Goal: Task Accomplishment & Management: Use online tool/utility

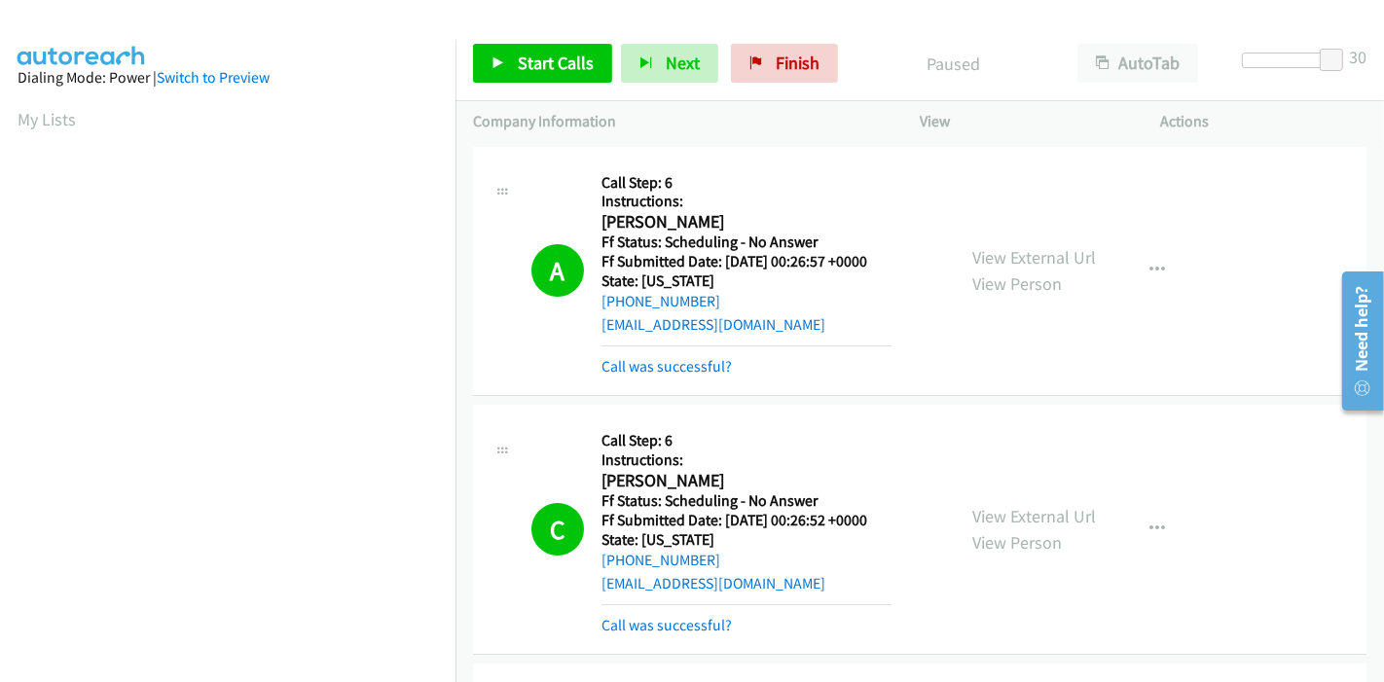
scroll to position [411, 0]
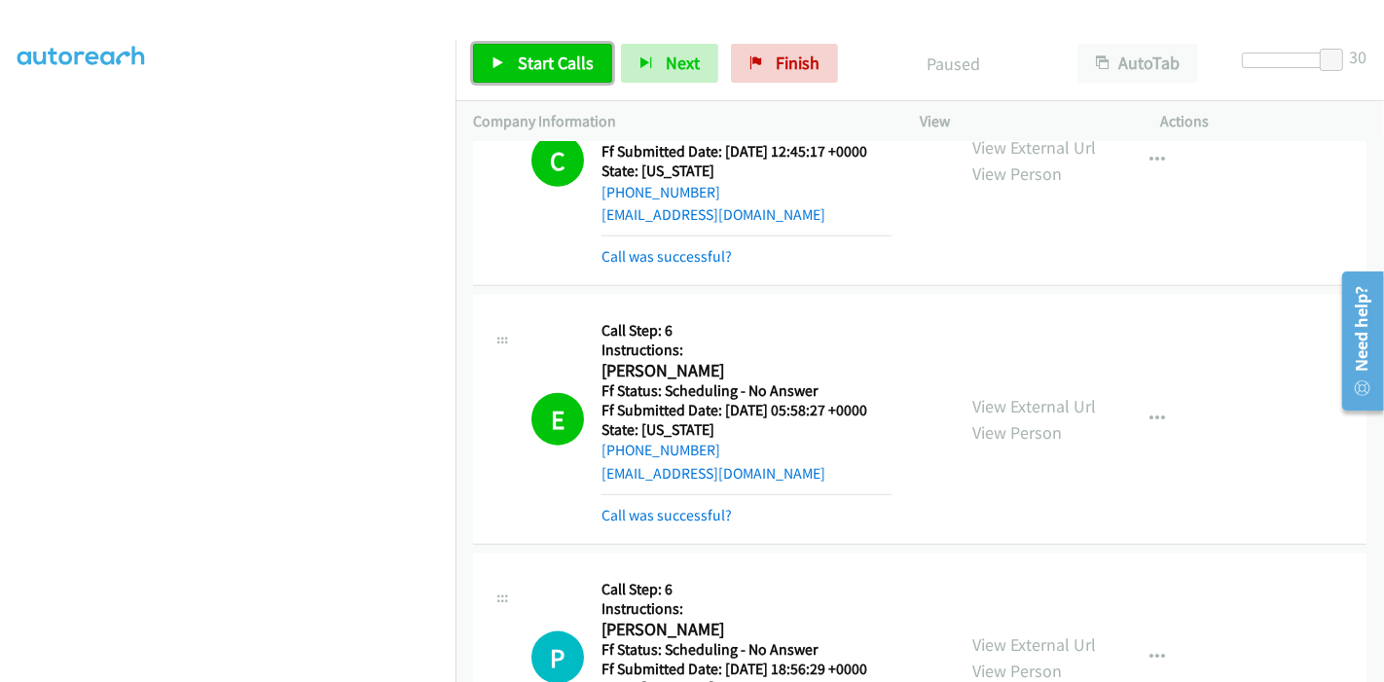
click at [518, 60] on span "Start Calls" at bounding box center [556, 63] width 76 height 22
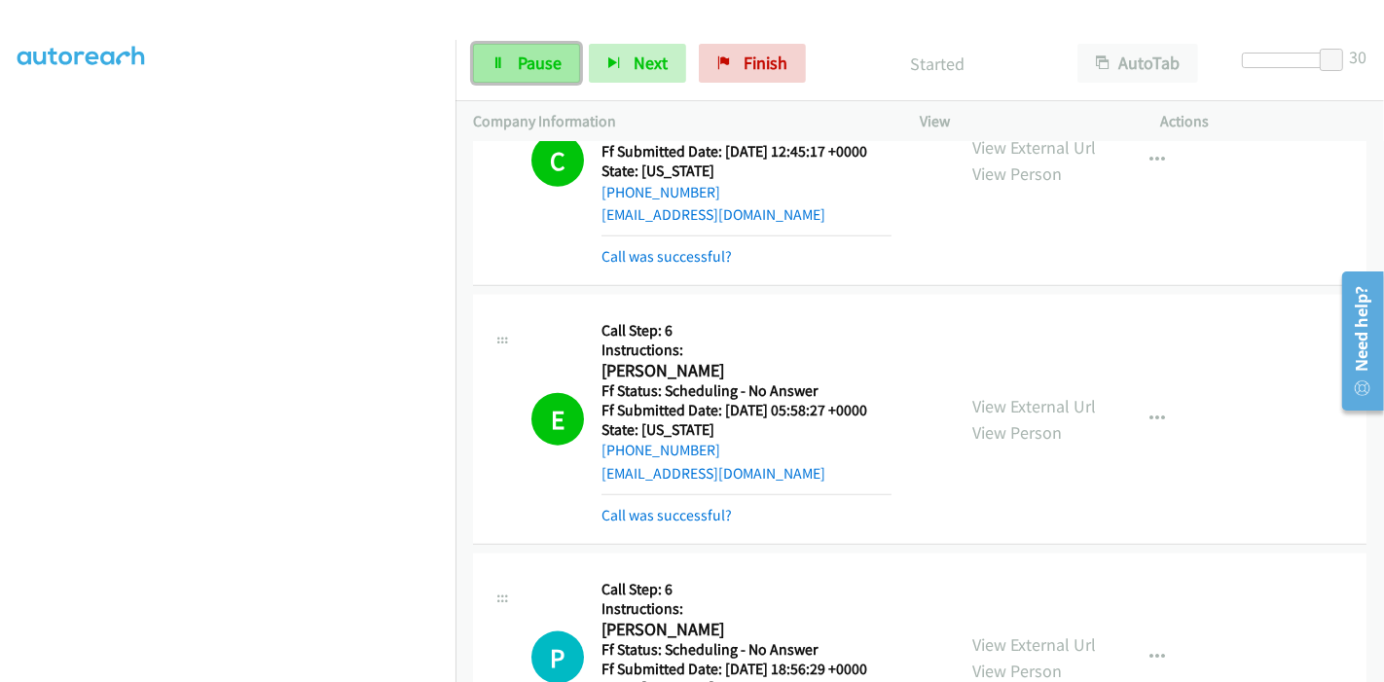
click at [520, 49] on link "Pause" at bounding box center [526, 63] width 107 height 39
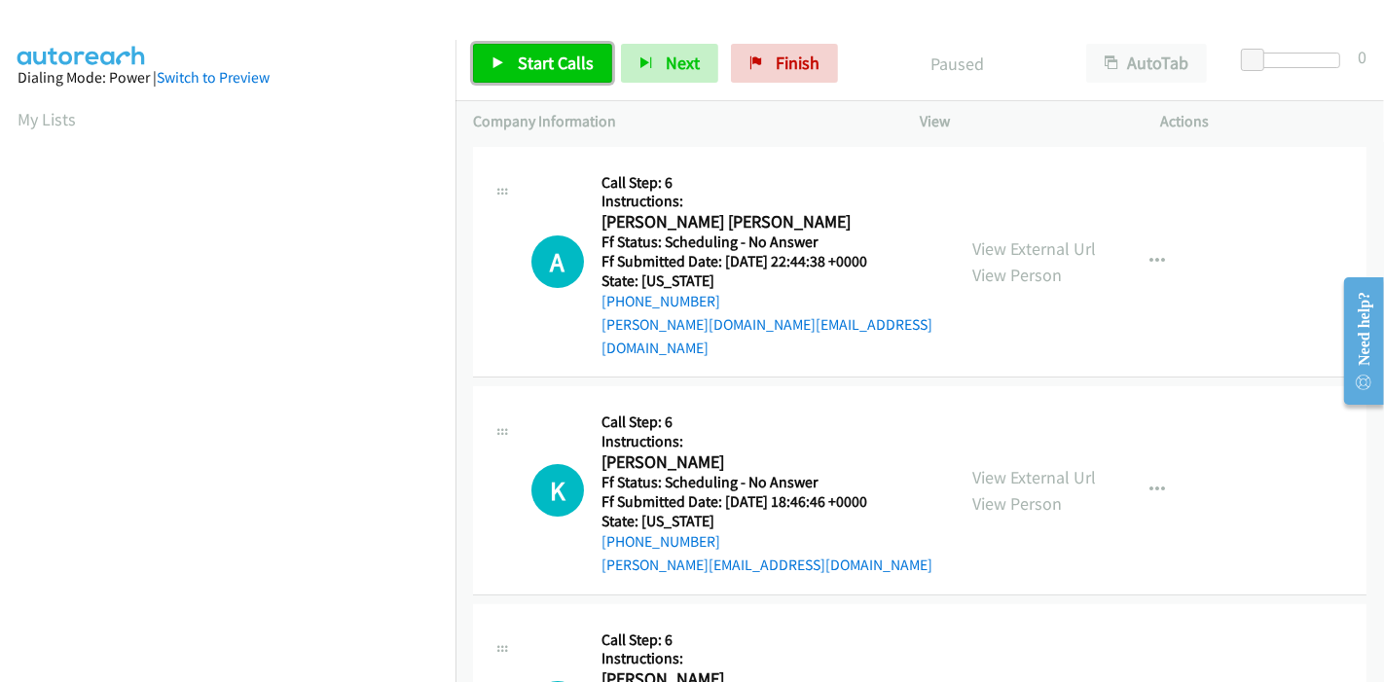
click at [534, 68] on span "Start Calls" at bounding box center [556, 63] width 76 height 22
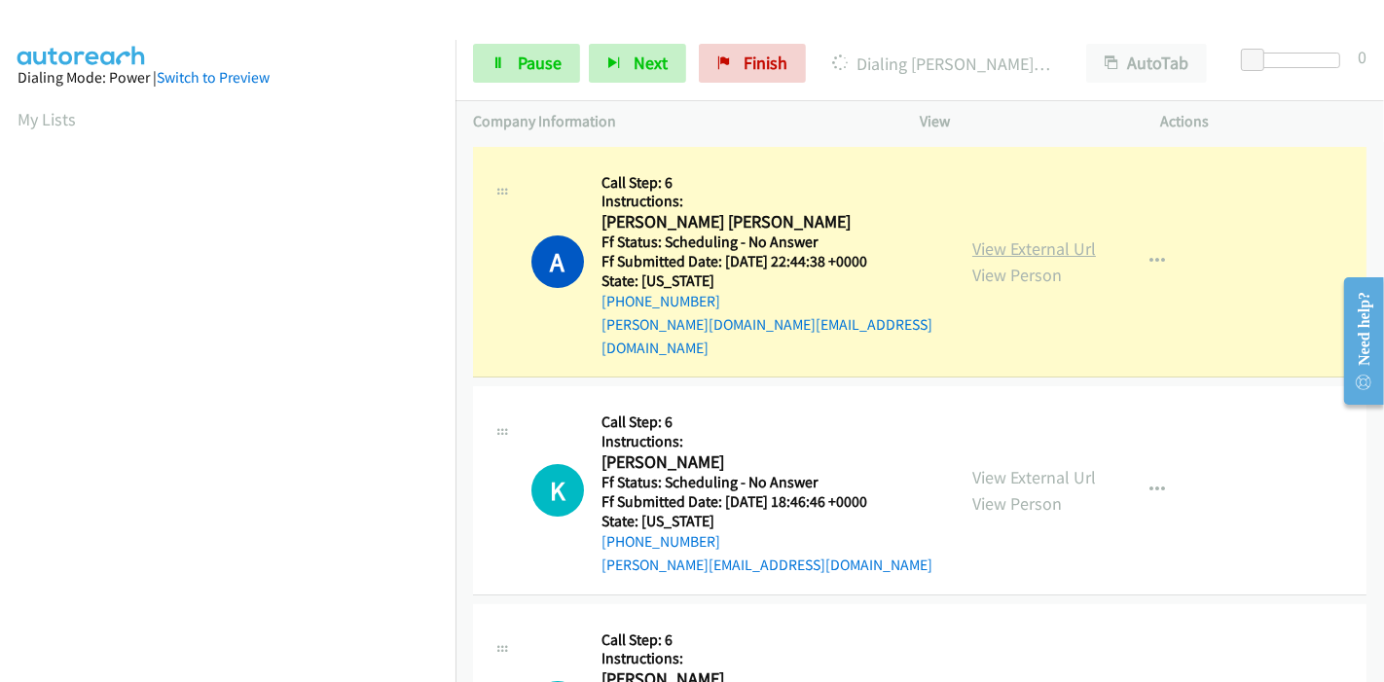
scroll to position [411, 0]
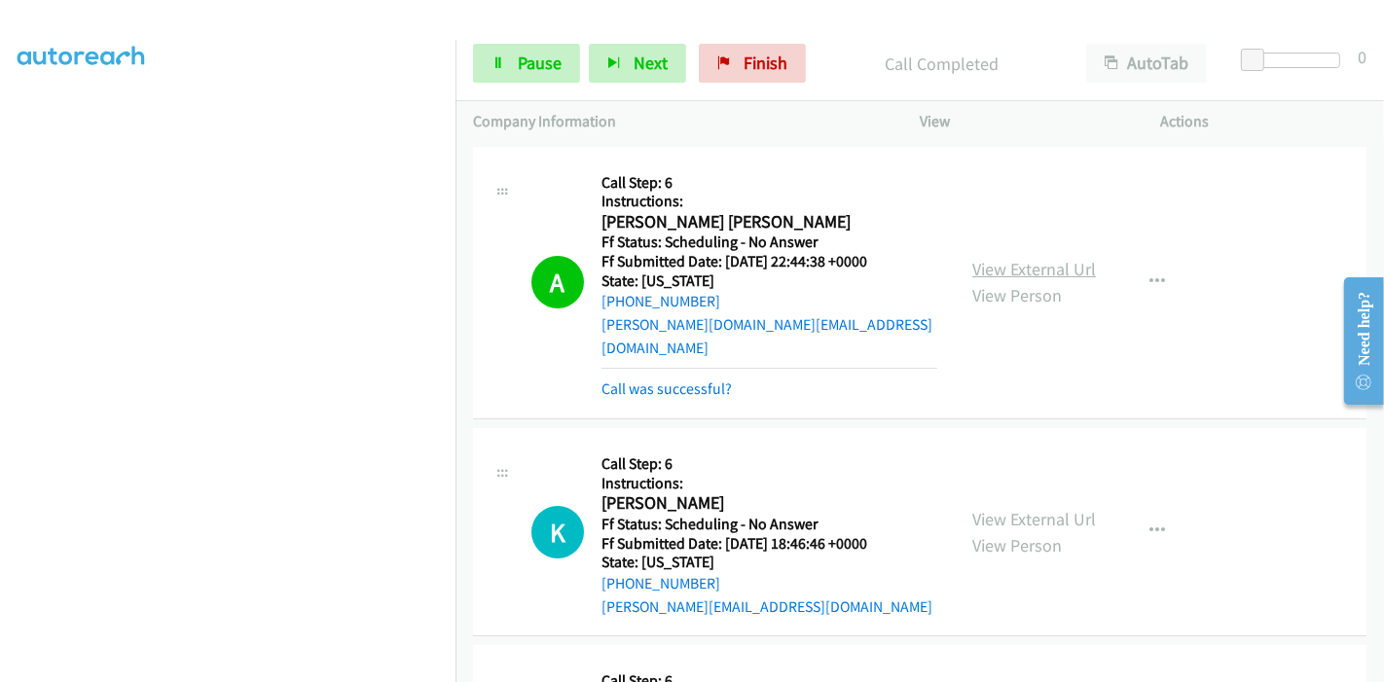
click at [978, 258] on link "View External Url" at bounding box center [1034, 269] width 124 height 22
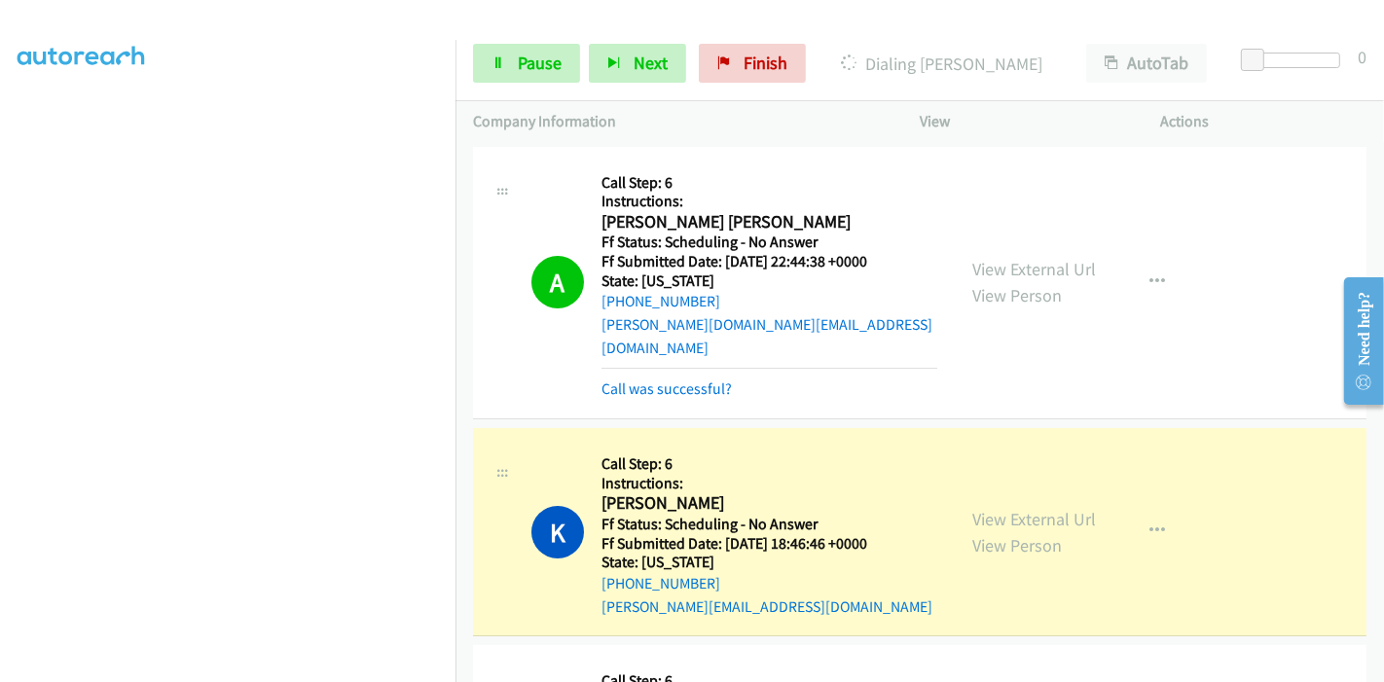
scroll to position [0, 0]
click at [1043, 508] on link "View External Url" at bounding box center [1034, 519] width 124 height 22
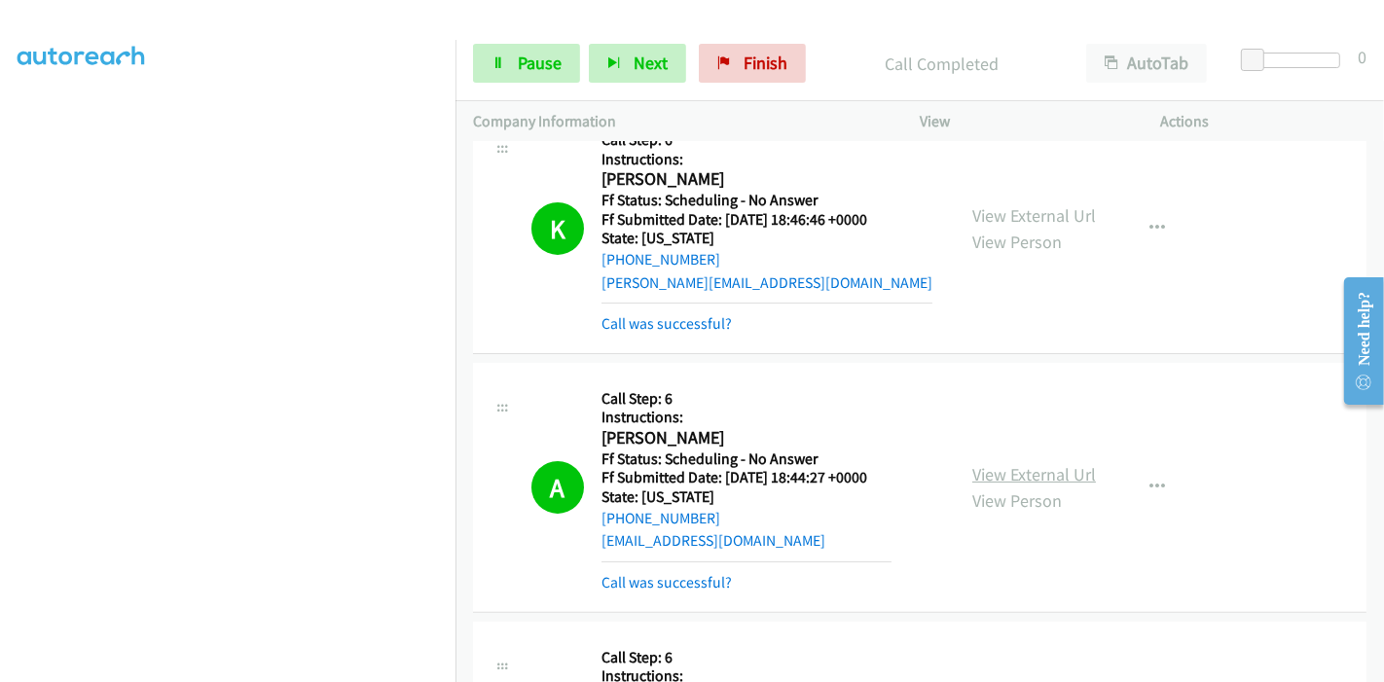
scroll to position [540, 0]
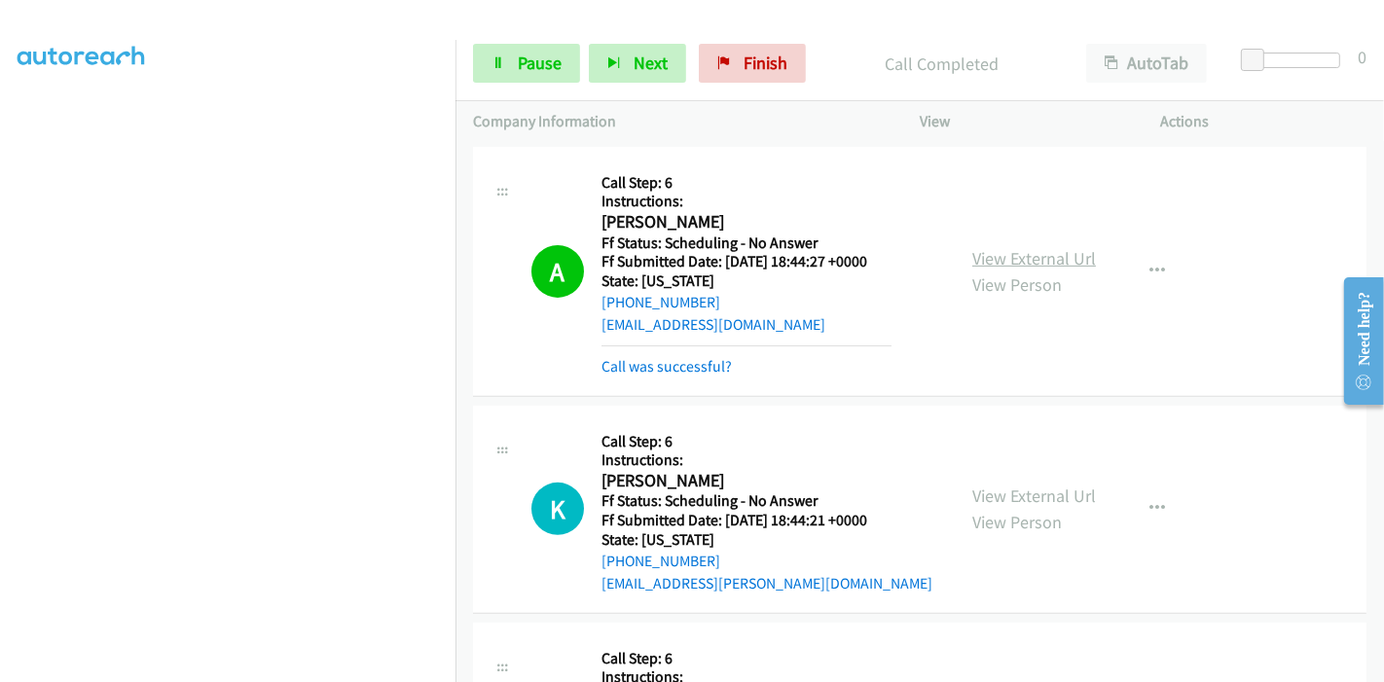
click at [1030, 247] on link "View External Url" at bounding box center [1034, 258] width 124 height 22
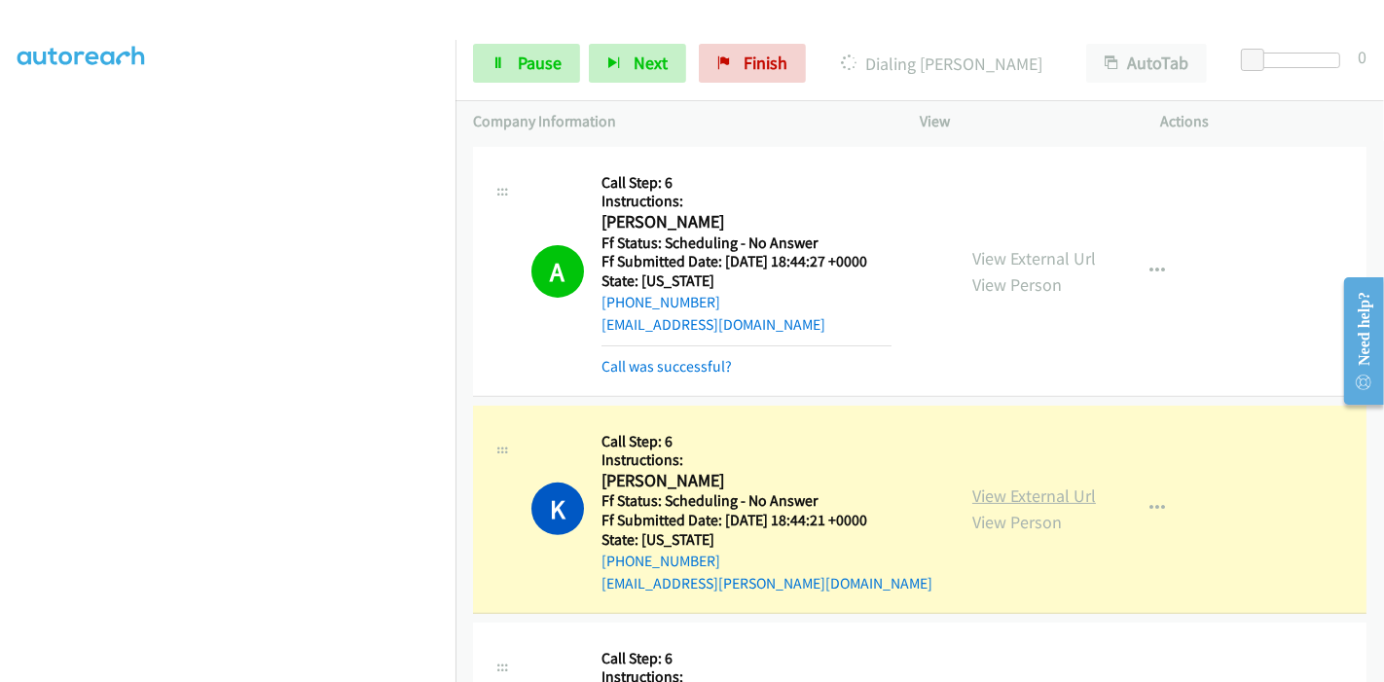
click at [984, 485] on link "View External Url" at bounding box center [1034, 496] width 124 height 22
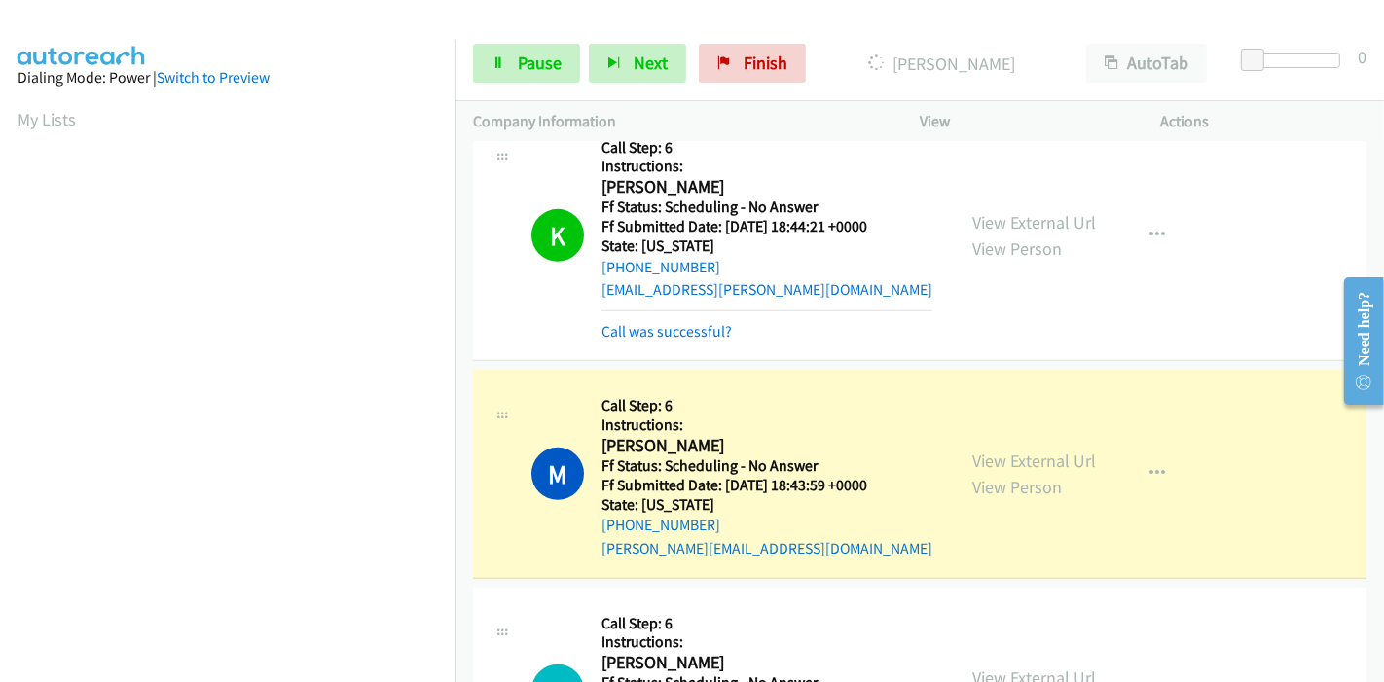
scroll to position [864, 0]
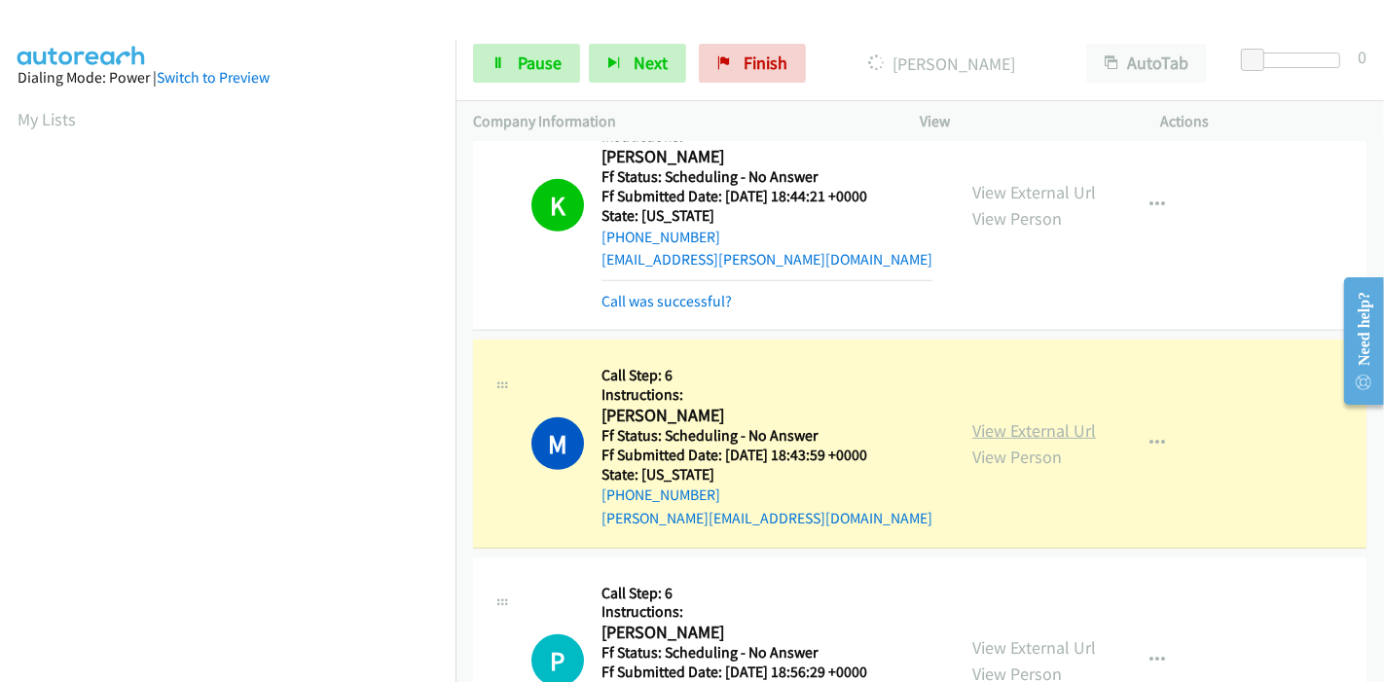
click at [1012, 419] on link "View External Url" at bounding box center [1034, 430] width 124 height 22
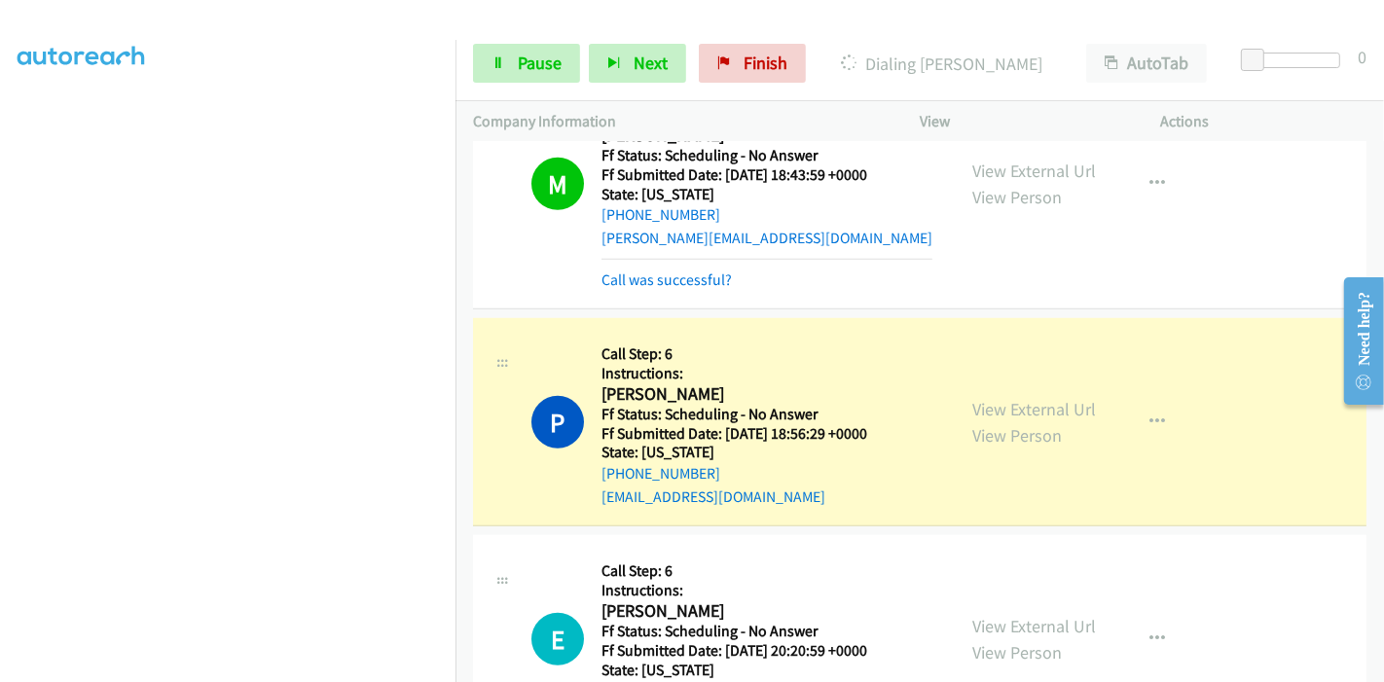
scroll to position [1297, 0]
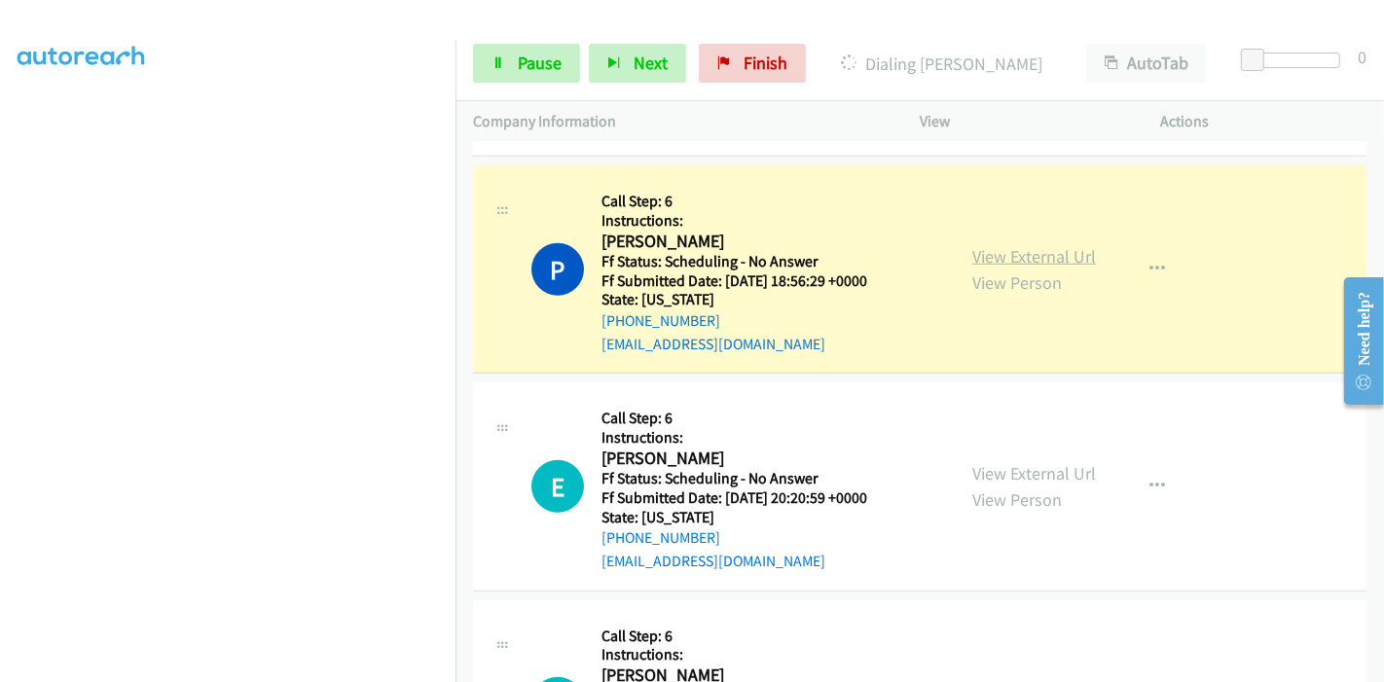
click at [1062, 245] on link "View External Url" at bounding box center [1034, 256] width 124 height 22
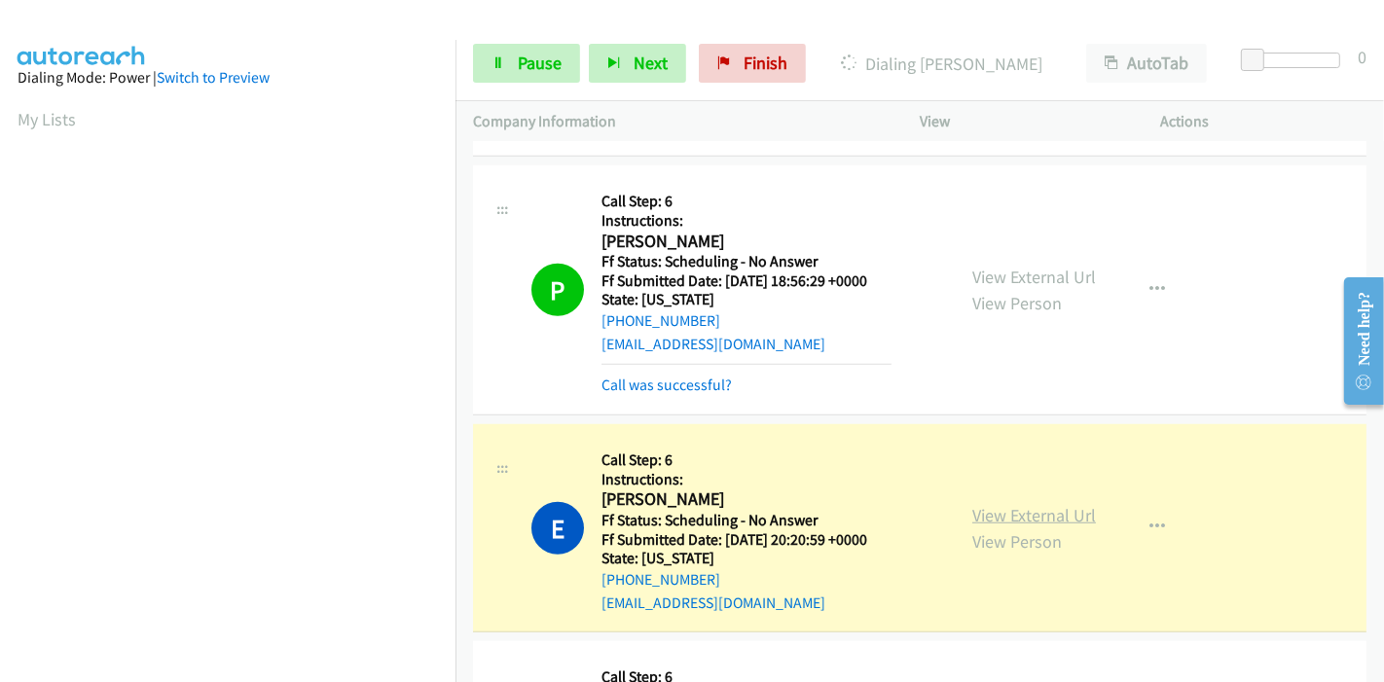
click at [975, 504] on link "View External Url" at bounding box center [1034, 515] width 124 height 22
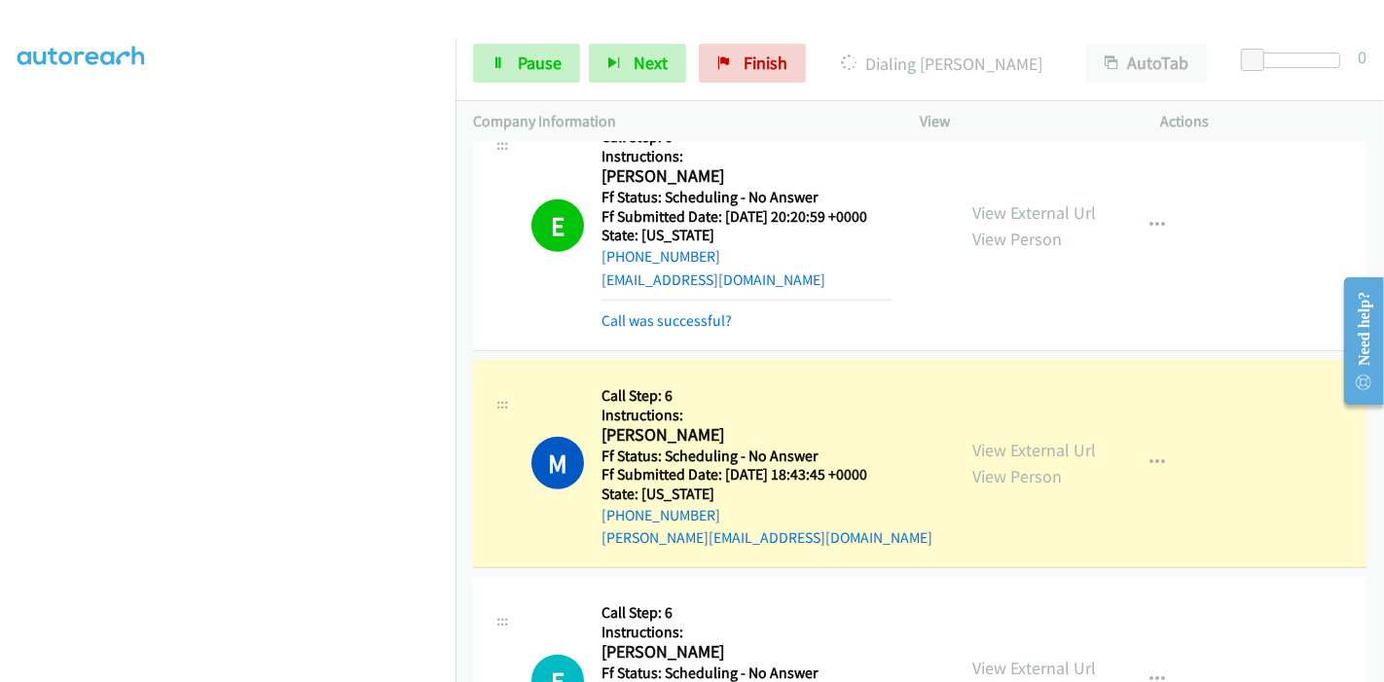
scroll to position [1621, 0]
click at [1032, 438] on link "View External Url" at bounding box center [1034, 449] width 124 height 22
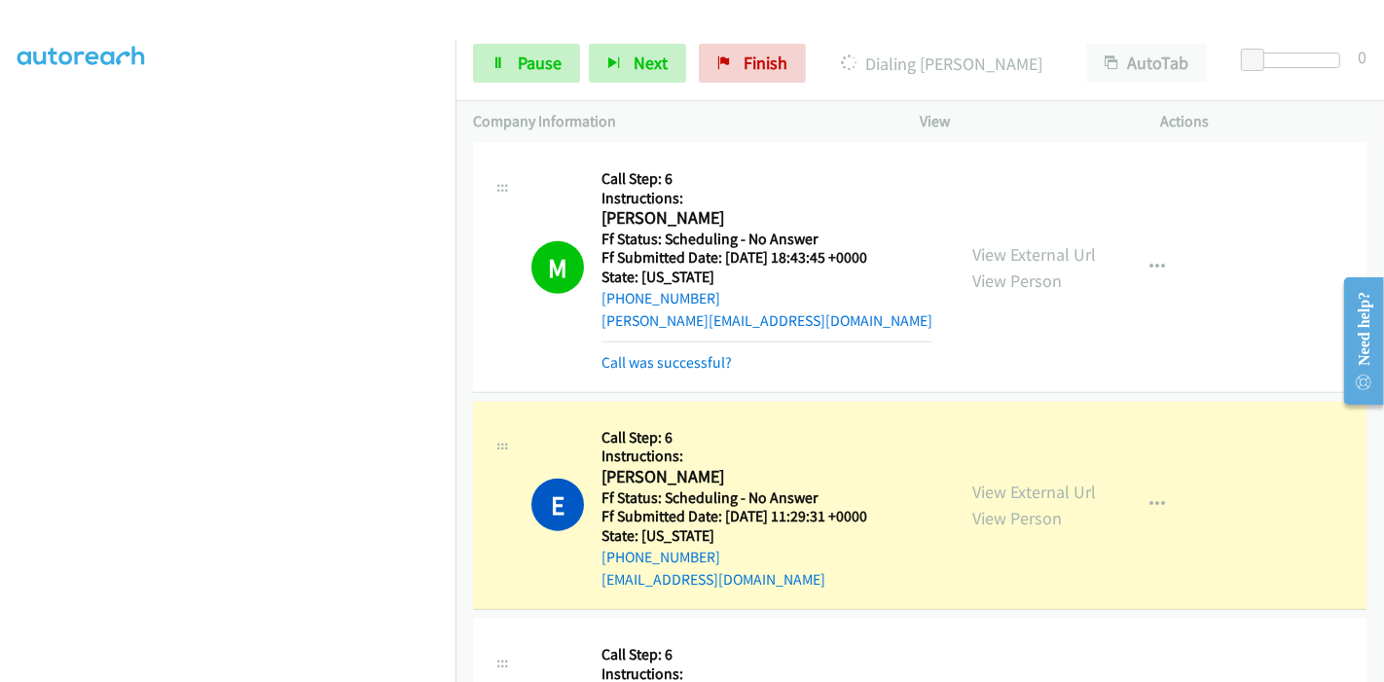
scroll to position [1946, 0]
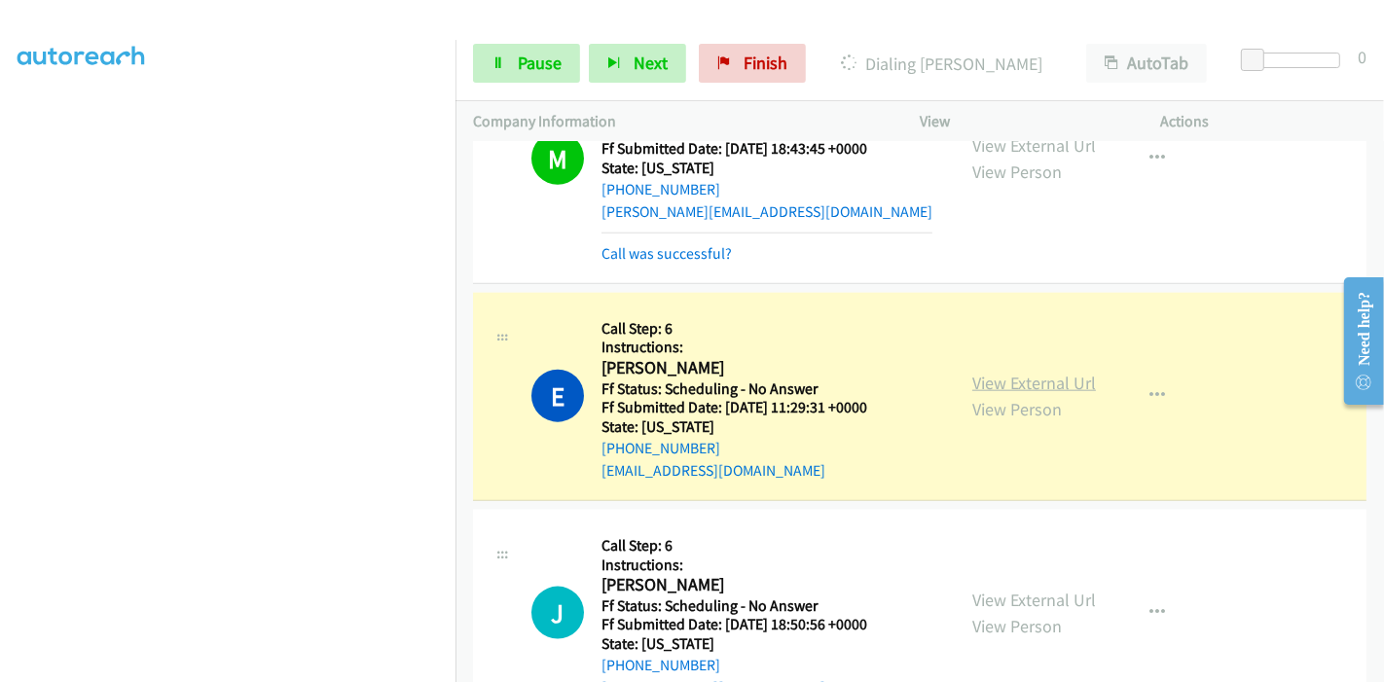
click at [1048, 372] on link "View External Url" at bounding box center [1034, 383] width 124 height 22
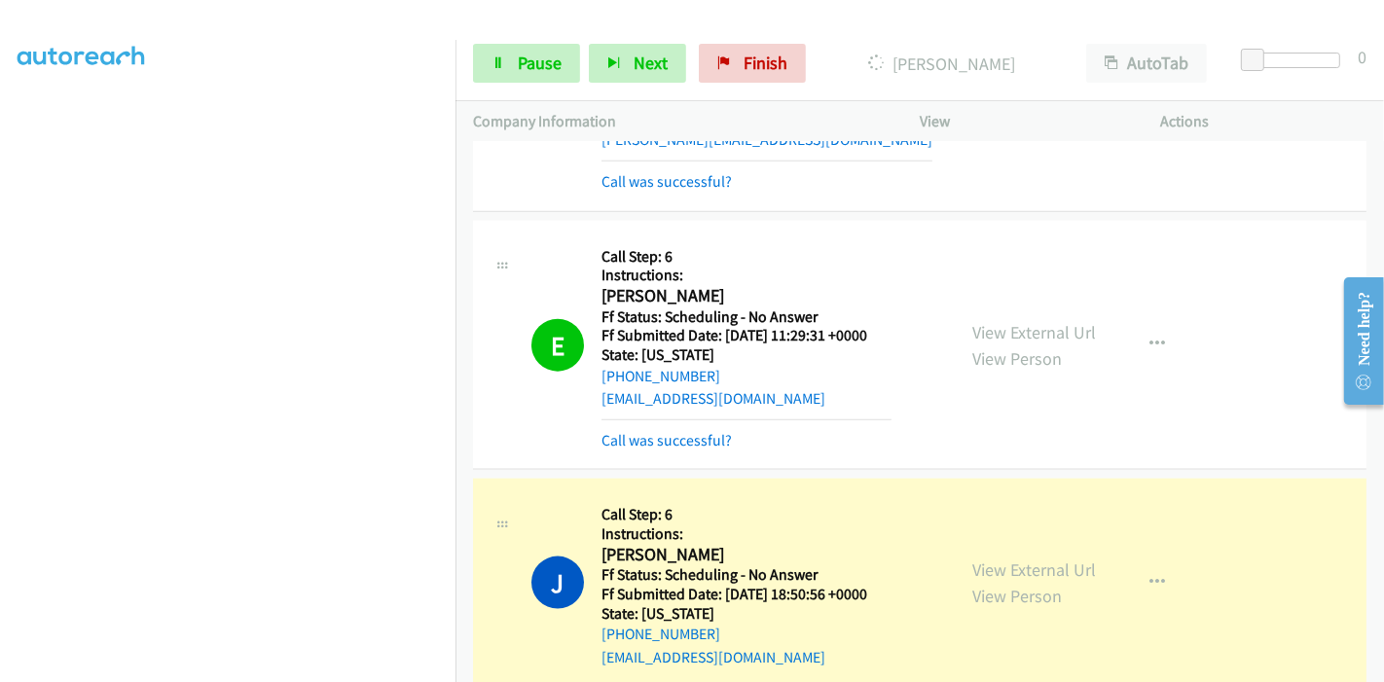
scroll to position [2270, 0]
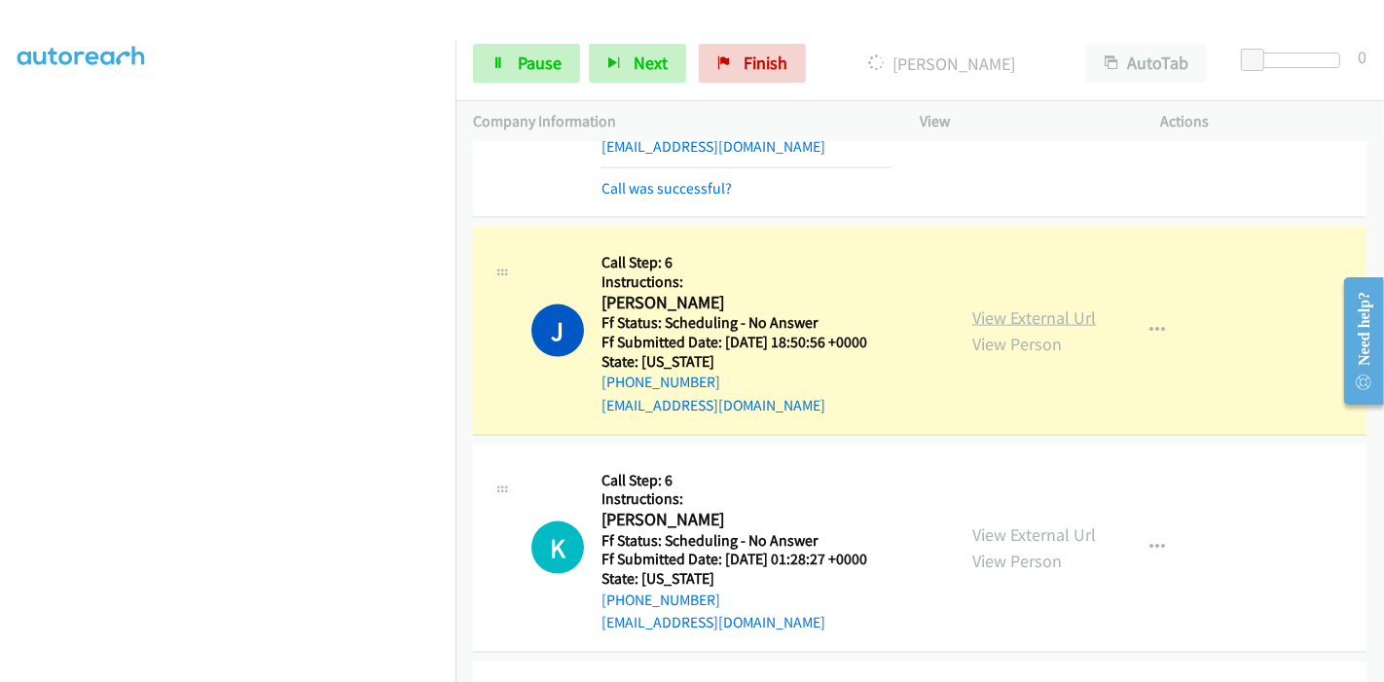
click at [972, 307] on link "View External Url" at bounding box center [1034, 318] width 124 height 22
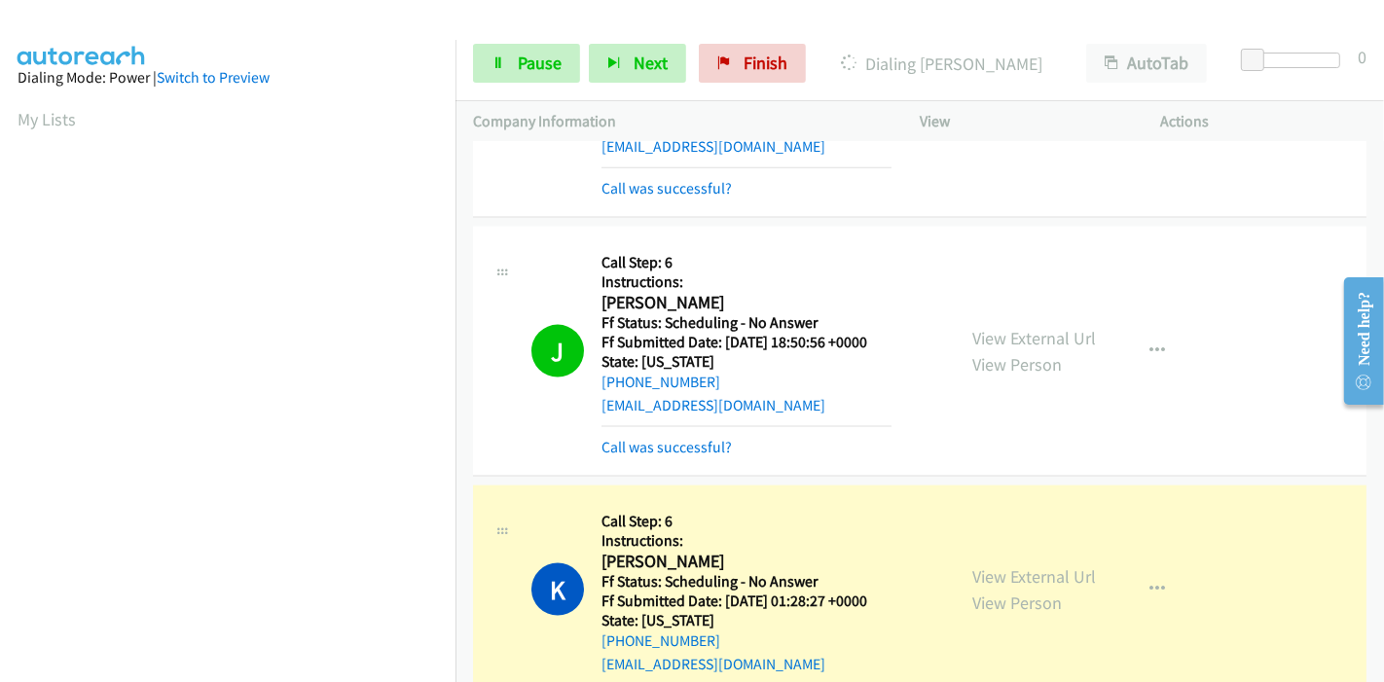
scroll to position [411, 0]
click at [972, 565] on link "View External Url" at bounding box center [1034, 576] width 124 height 22
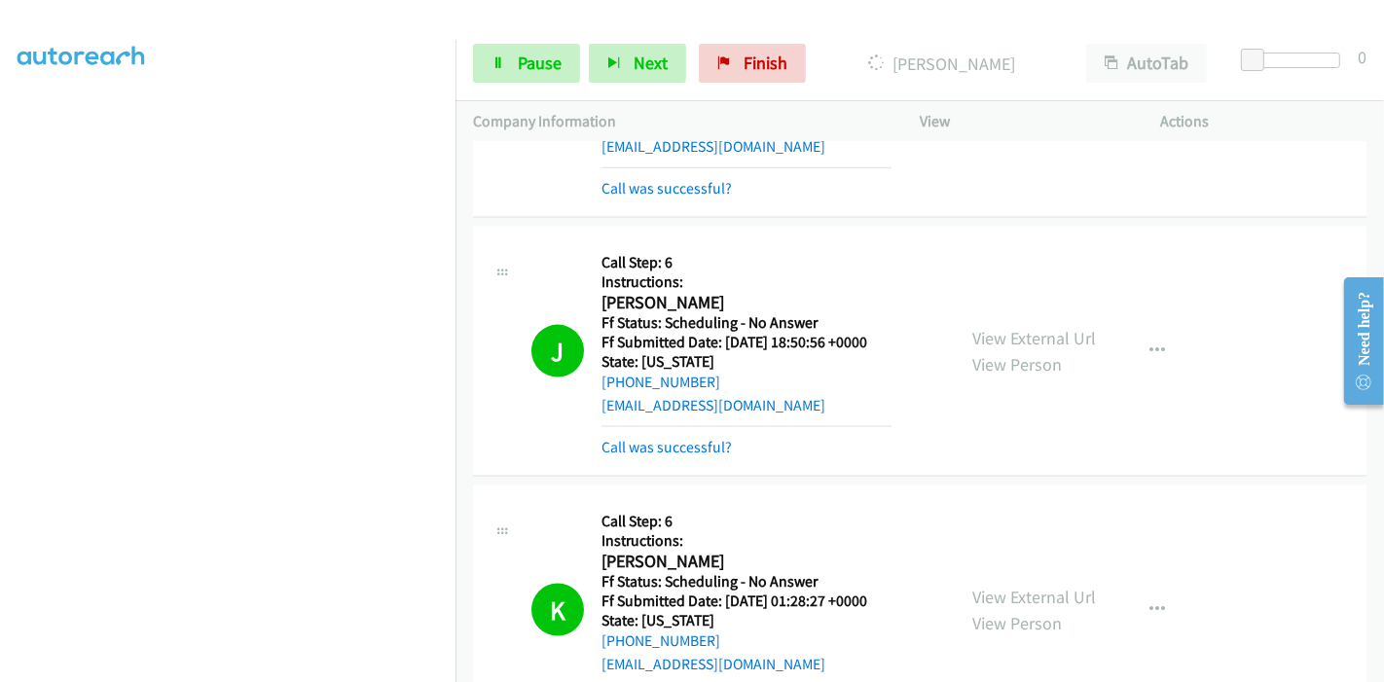
scroll to position [2702, 0]
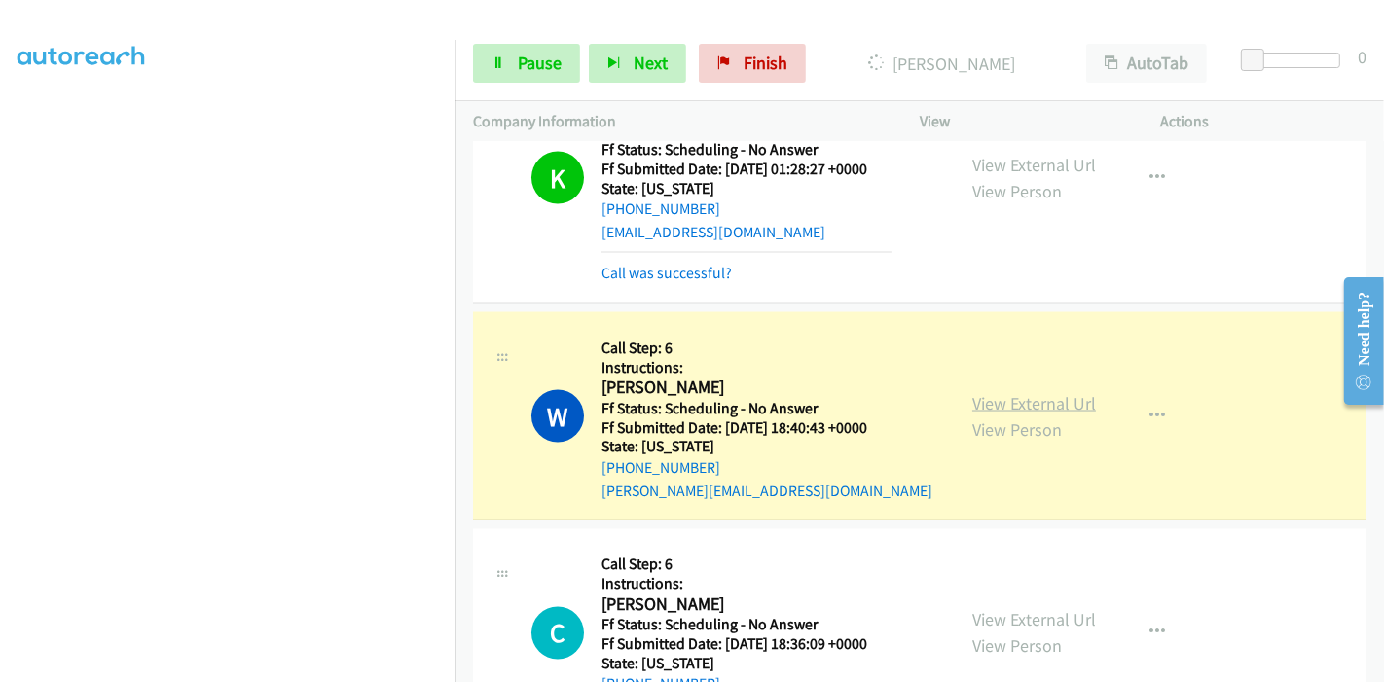
click at [1065, 392] on link "View External Url" at bounding box center [1034, 403] width 124 height 22
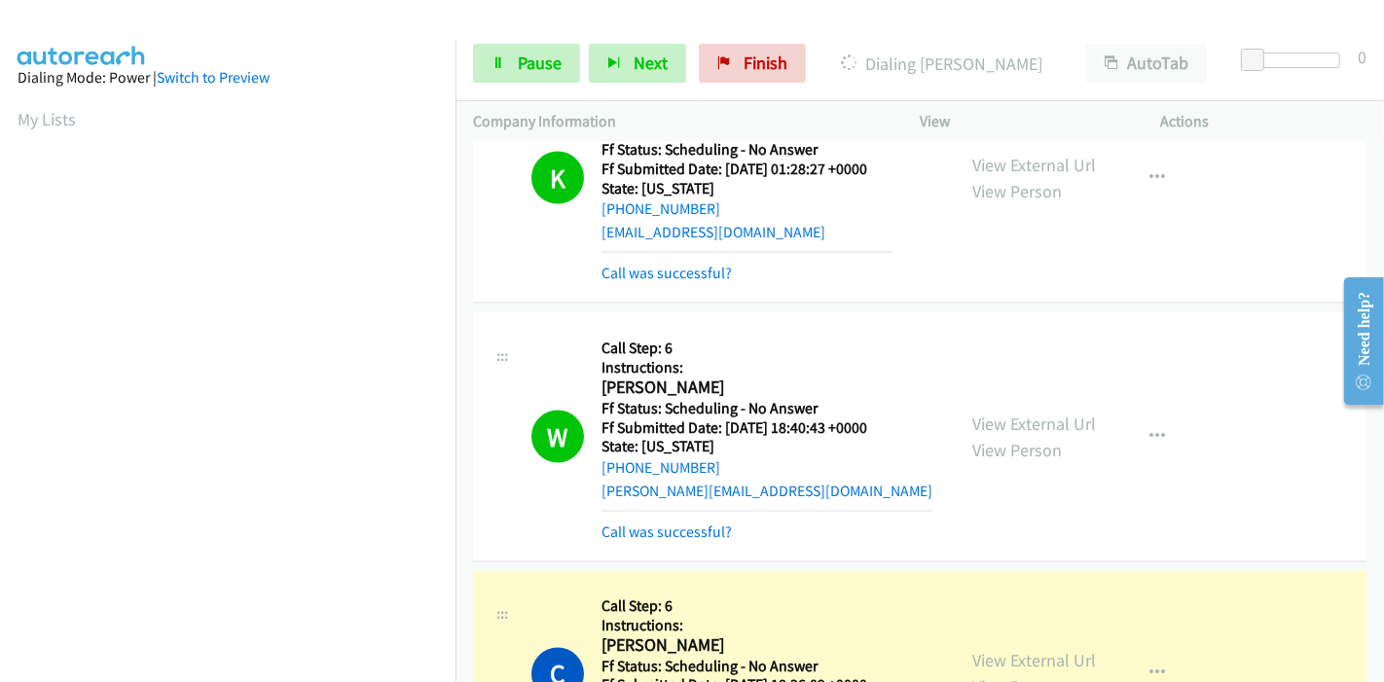
scroll to position [3027, 0]
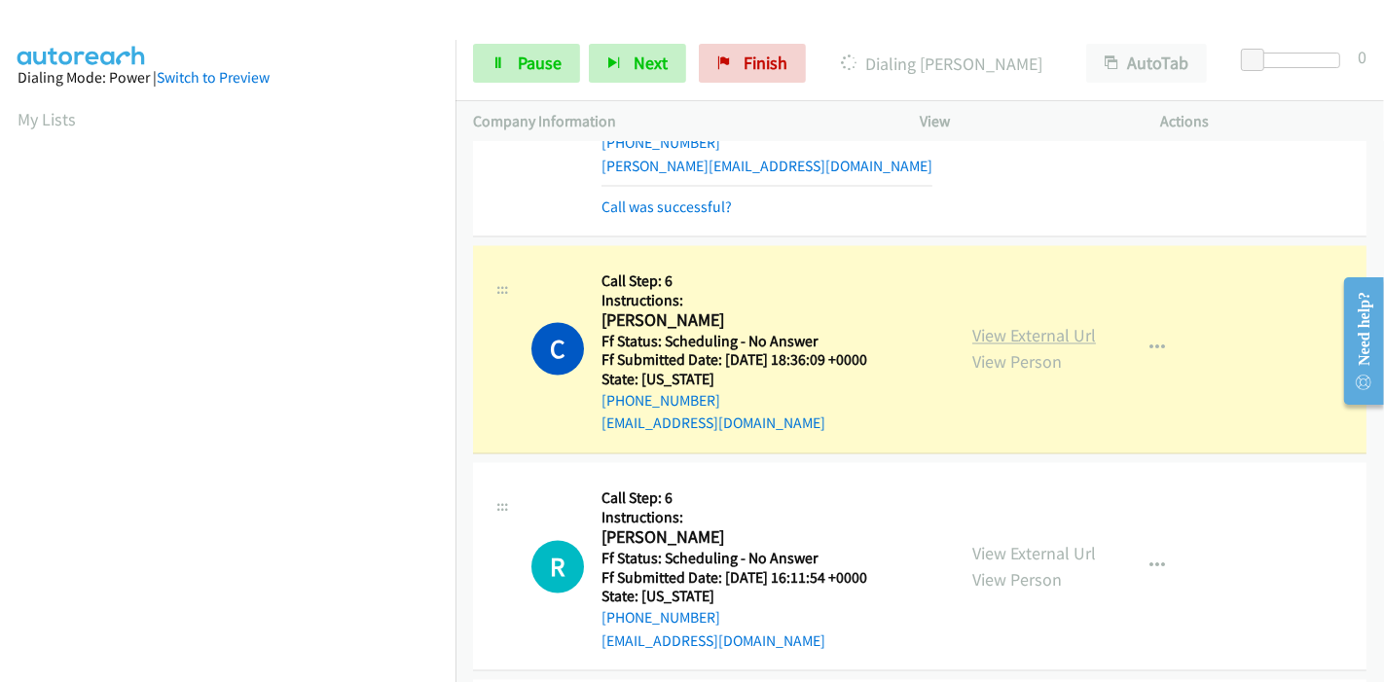
click at [1070, 325] on link "View External Url" at bounding box center [1034, 336] width 124 height 22
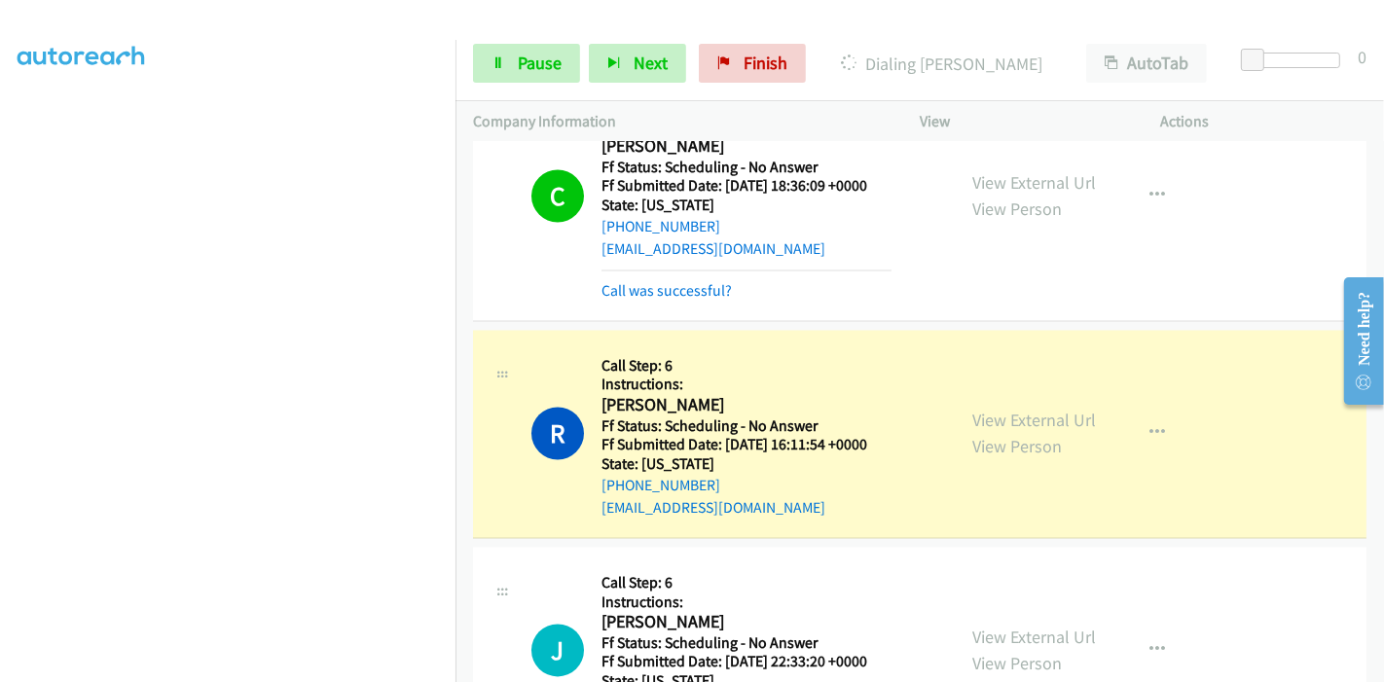
scroll to position [3351, 0]
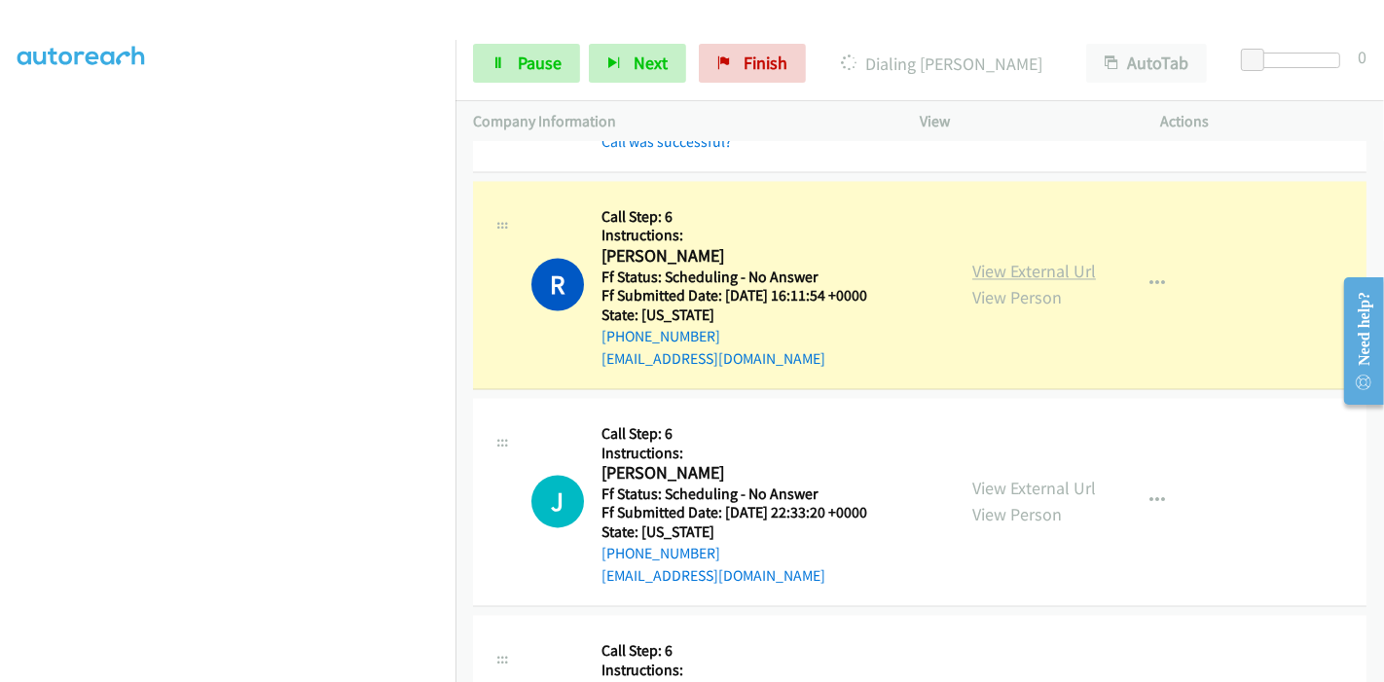
click at [1039, 260] on link "View External Url" at bounding box center [1034, 271] width 124 height 22
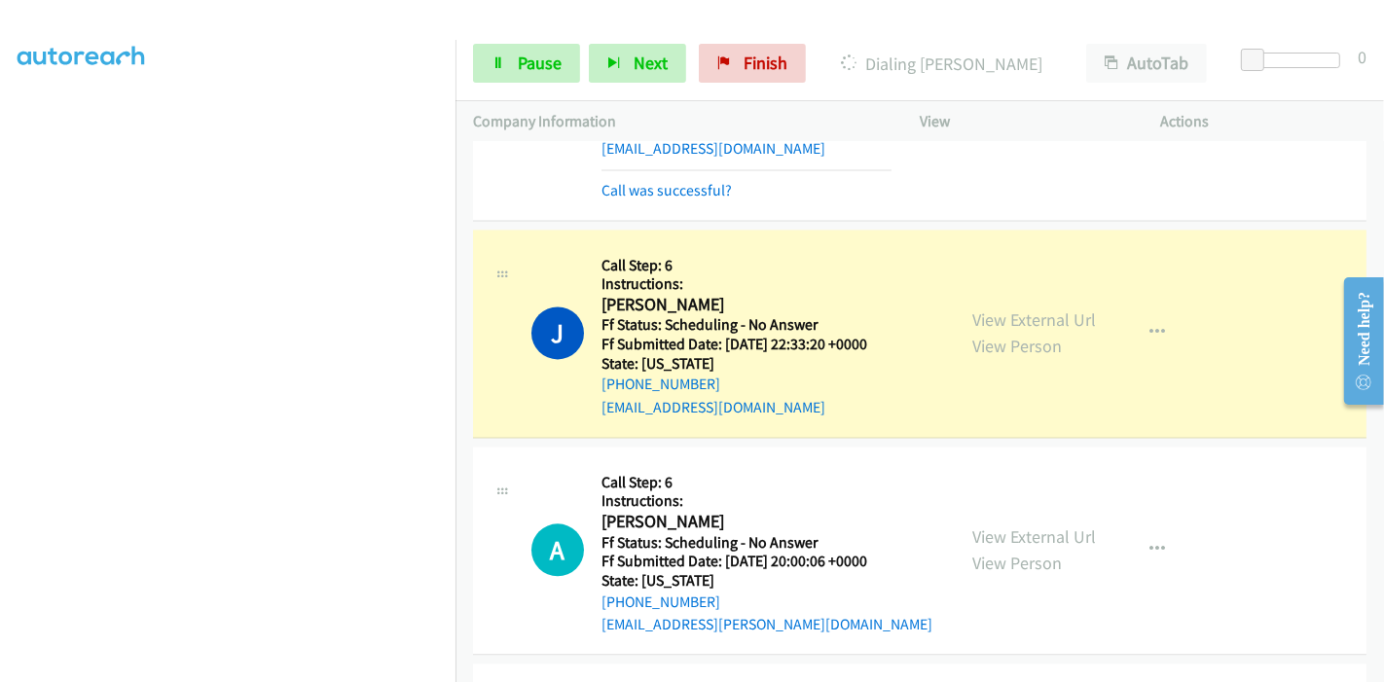
scroll to position [3567, 0]
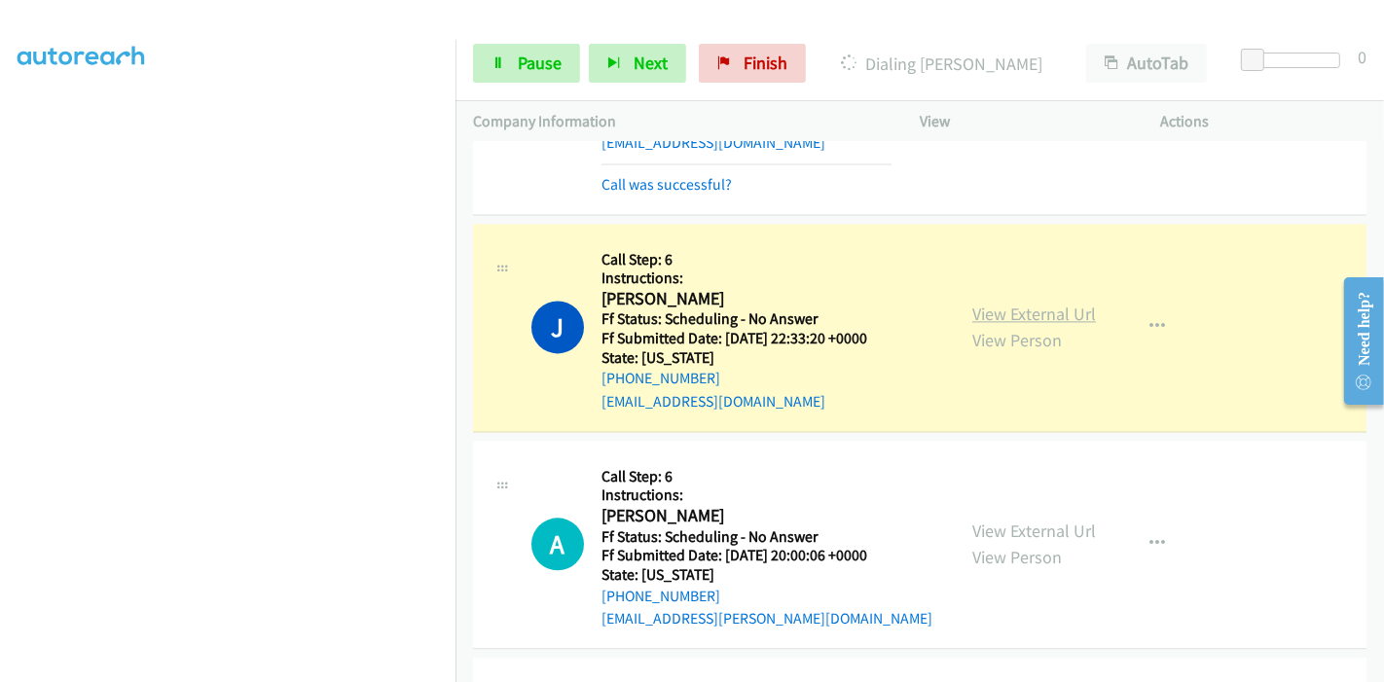
click at [1039, 303] on link "View External Url" at bounding box center [1034, 314] width 124 height 22
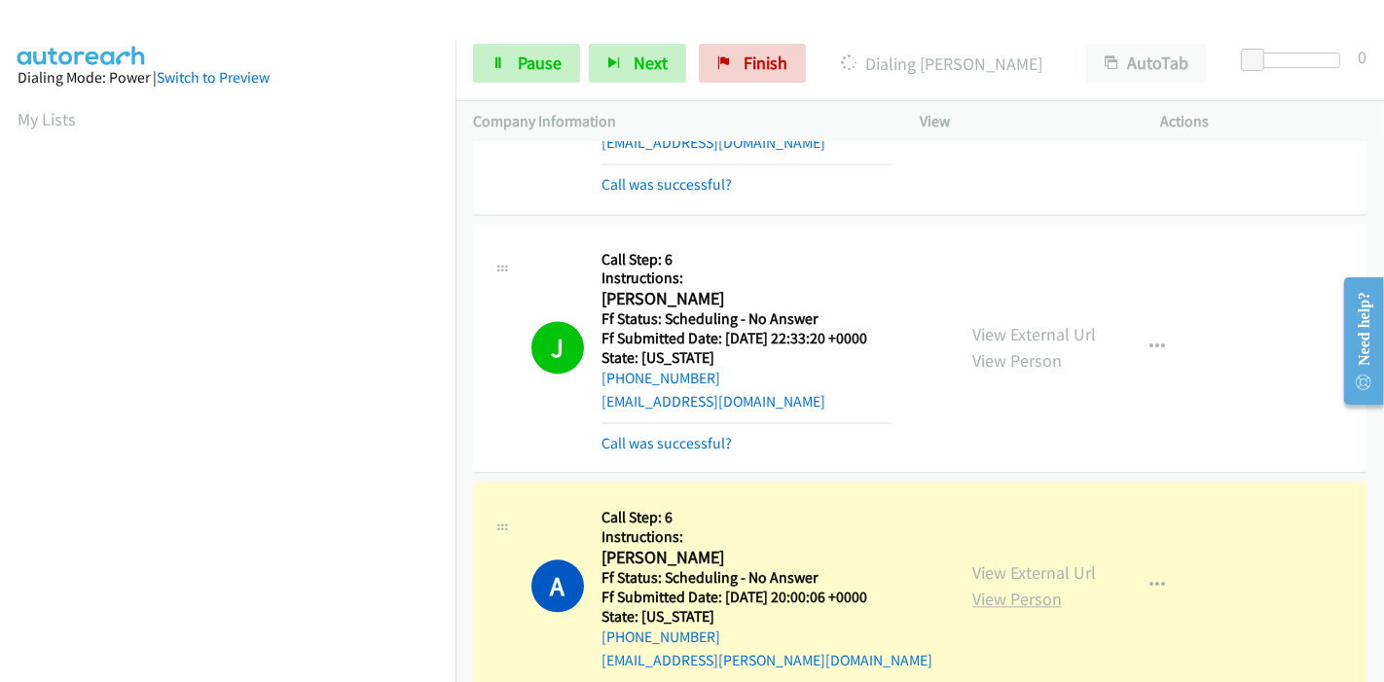
scroll to position [411, 0]
click at [982, 561] on link "View External Url" at bounding box center [1034, 572] width 124 height 22
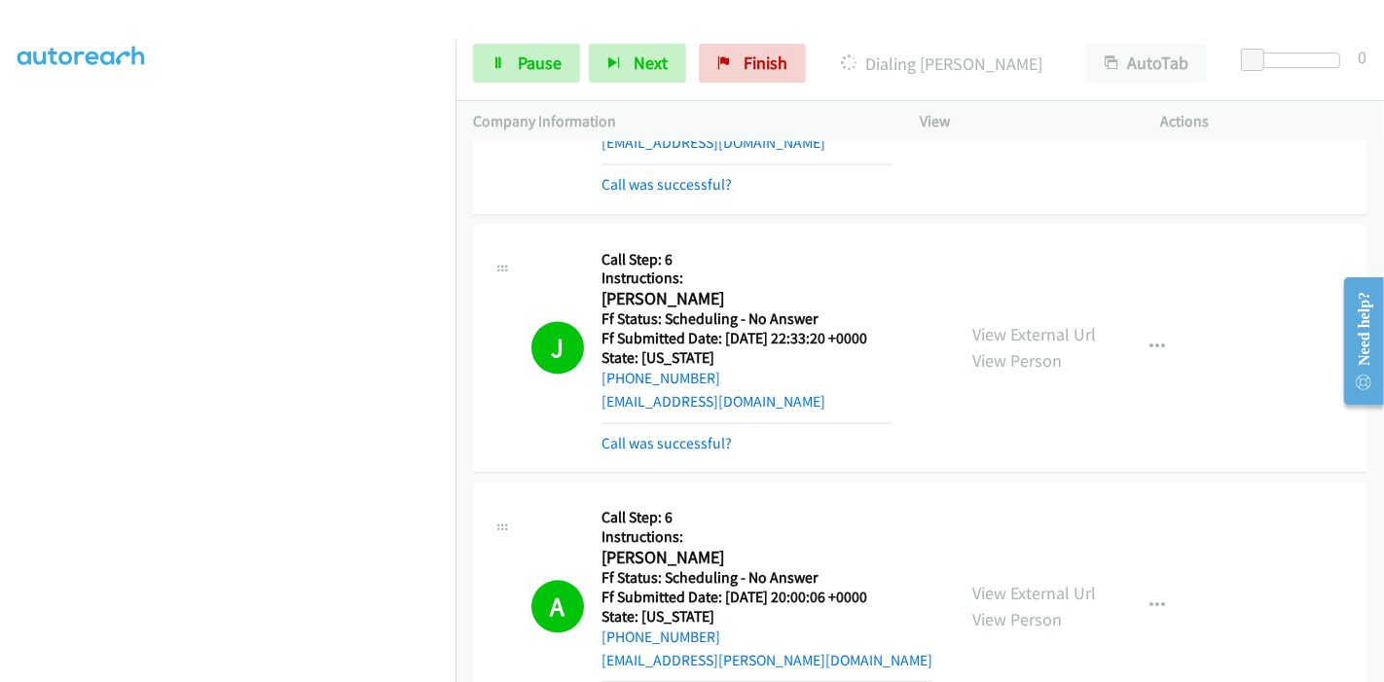
scroll to position [4000, 0]
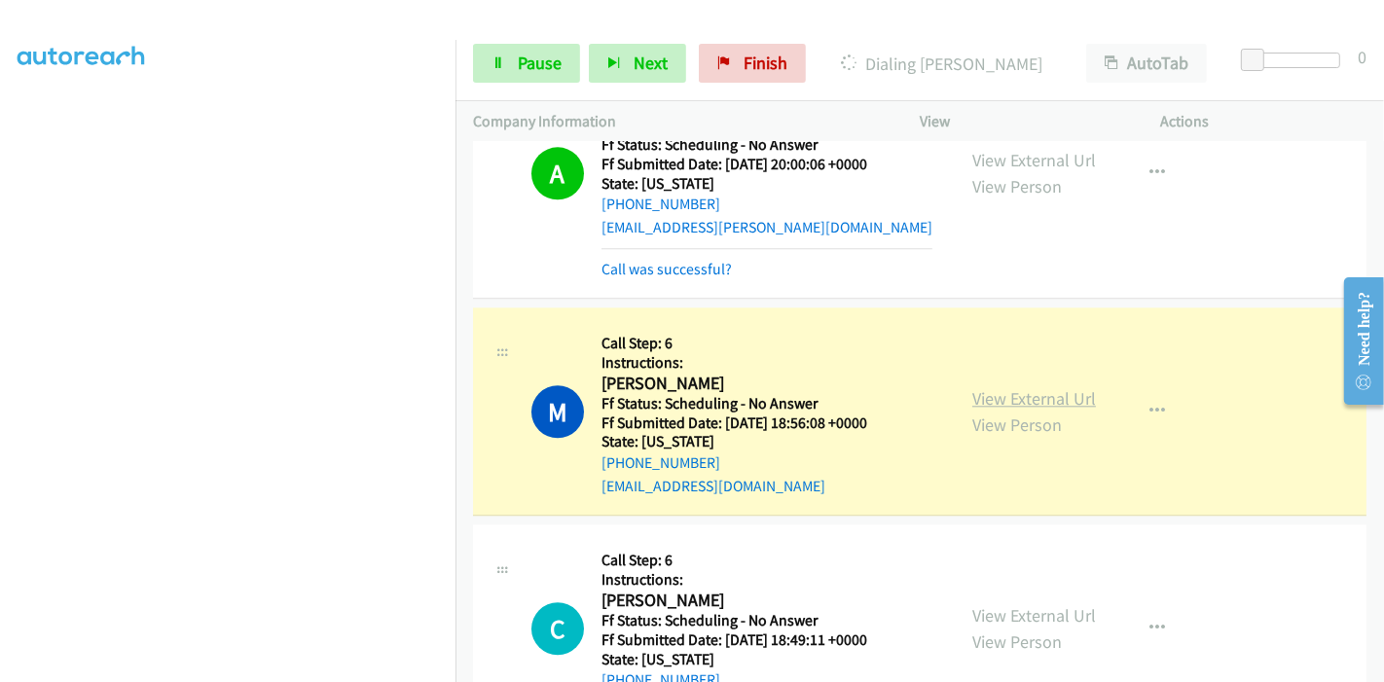
click at [972, 387] on link "View External Url" at bounding box center [1034, 398] width 124 height 22
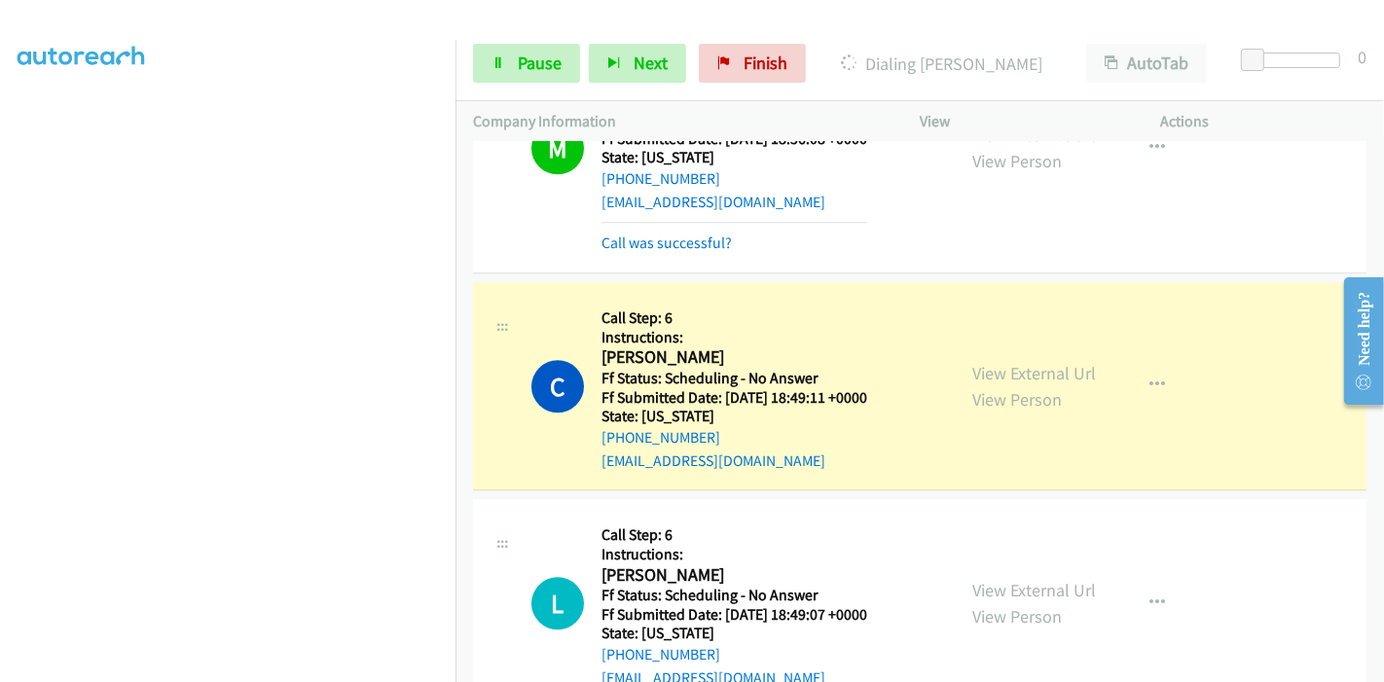
scroll to position [4324, 0]
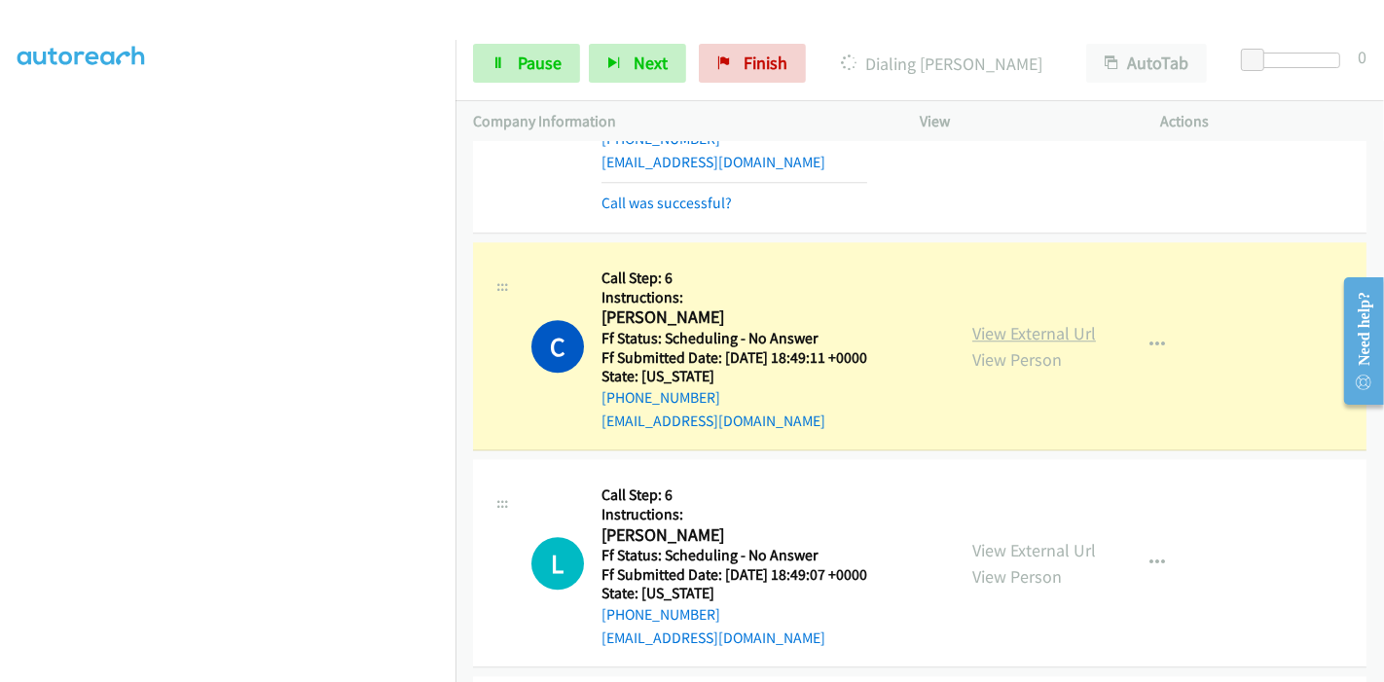
click at [1075, 322] on link "View External Url" at bounding box center [1034, 333] width 124 height 22
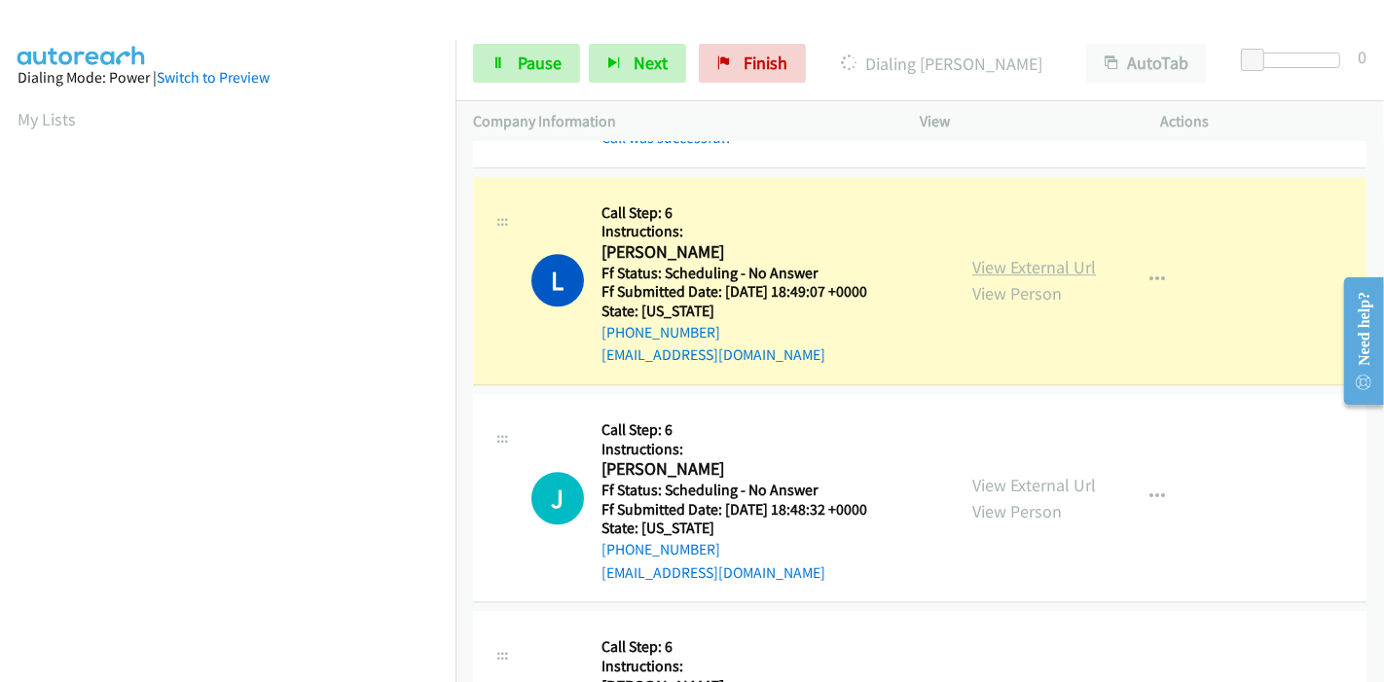
scroll to position [411, 0]
click at [1017, 256] on link "View External Url" at bounding box center [1034, 267] width 124 height 22
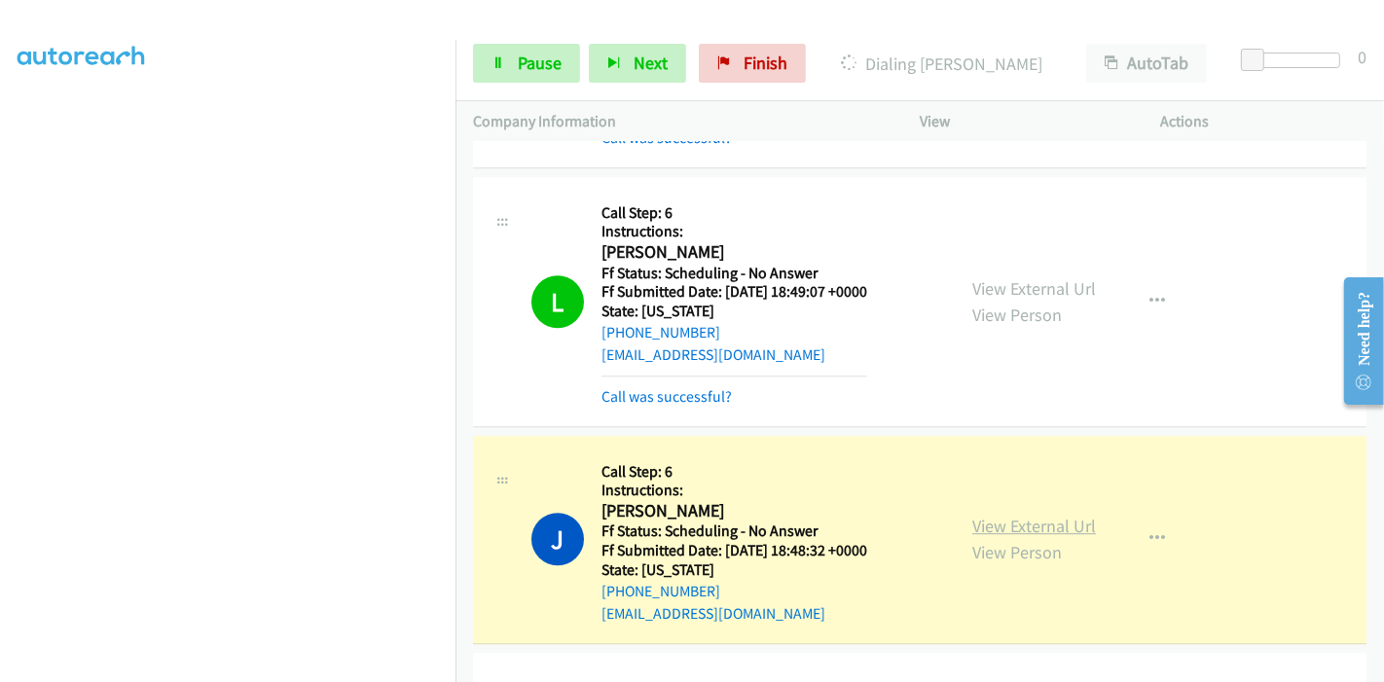
click at [1031, 515] on link "View External Url" at bounding box center [1034, 526] width 124 height 22
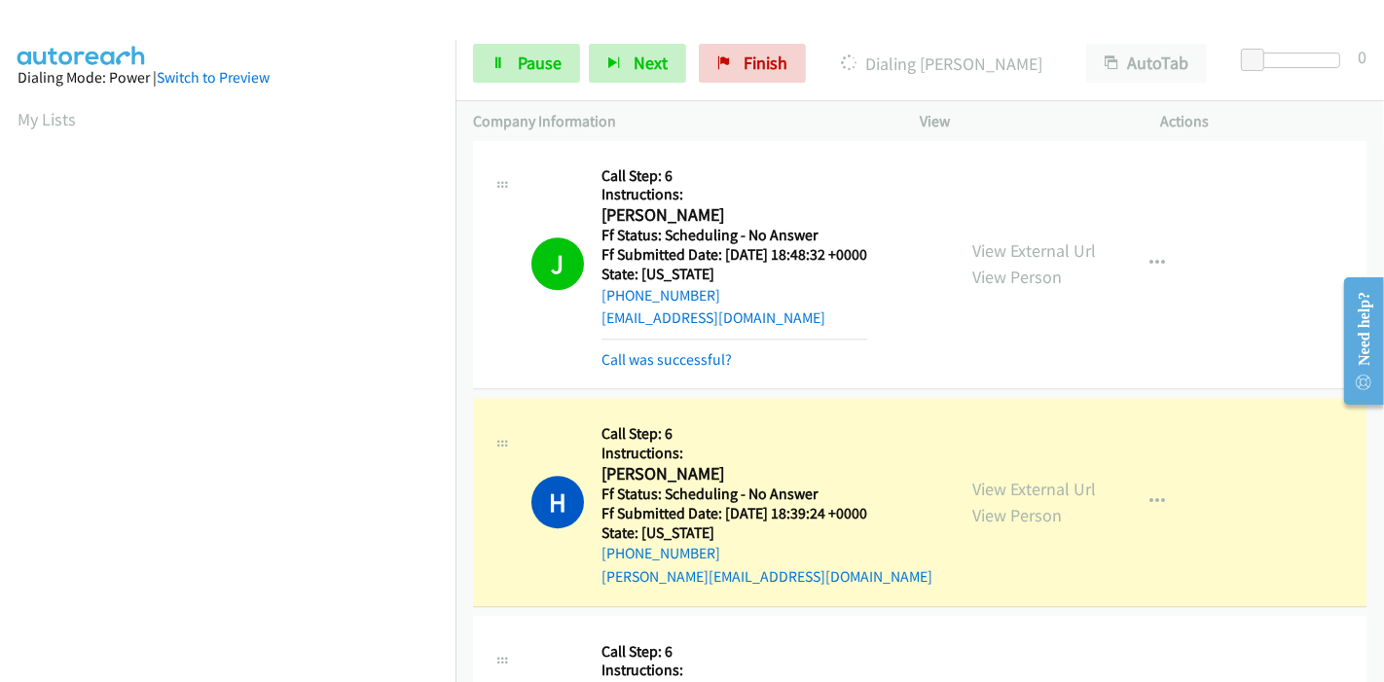
scroll to position [4973, 0]
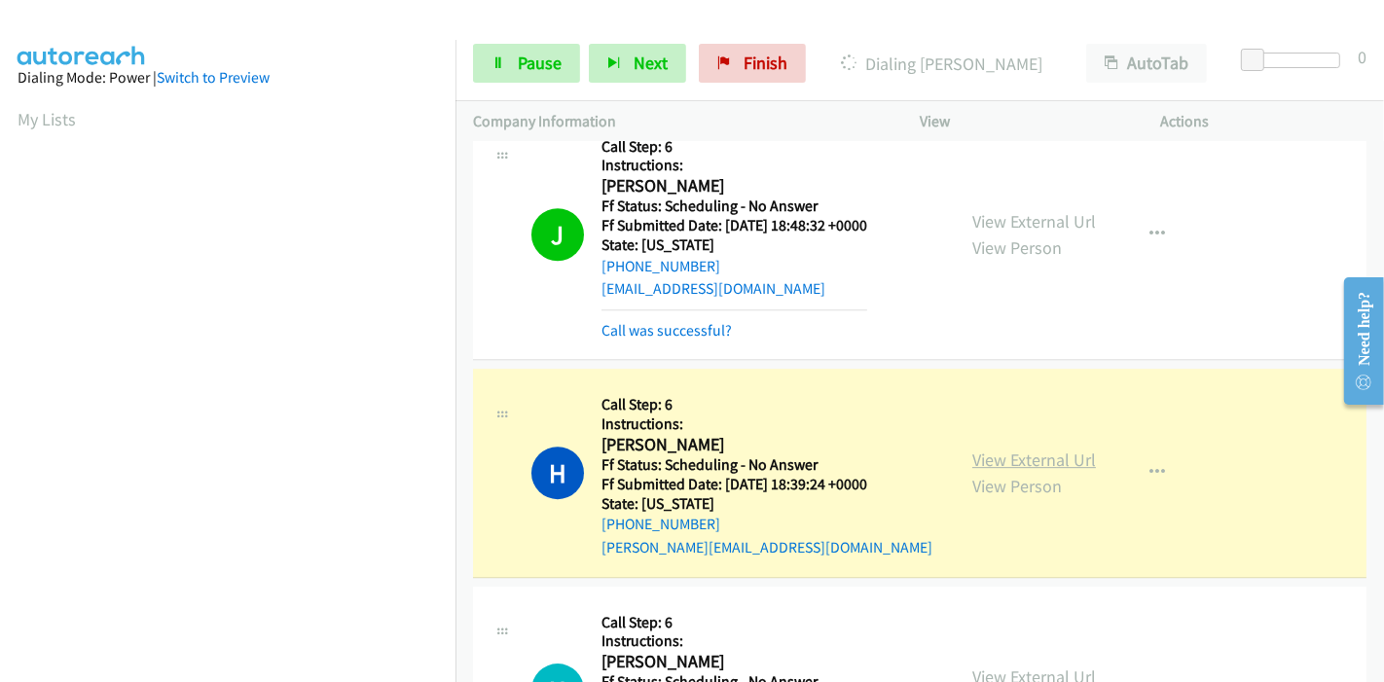
click at [1034, 449] on link "View External Url" at bounding box center [1034, 460] width 124 height 22
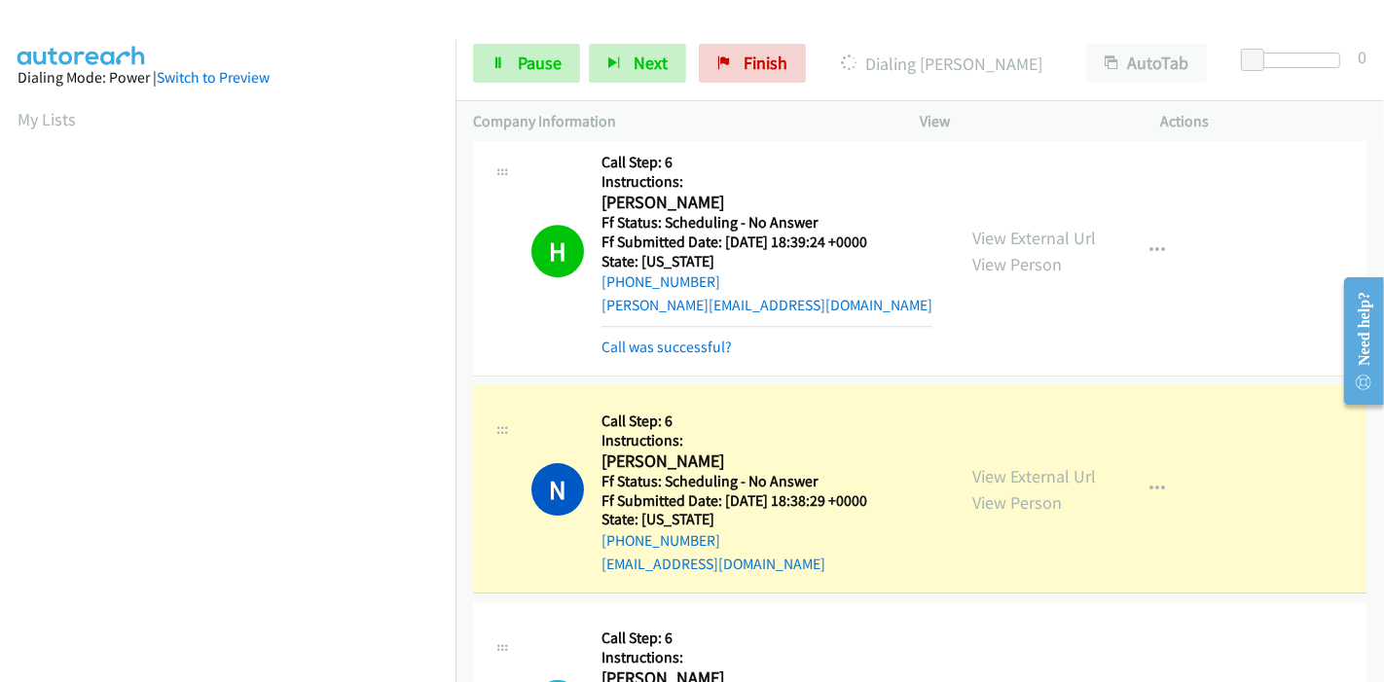
scroll to position [5298, 0]
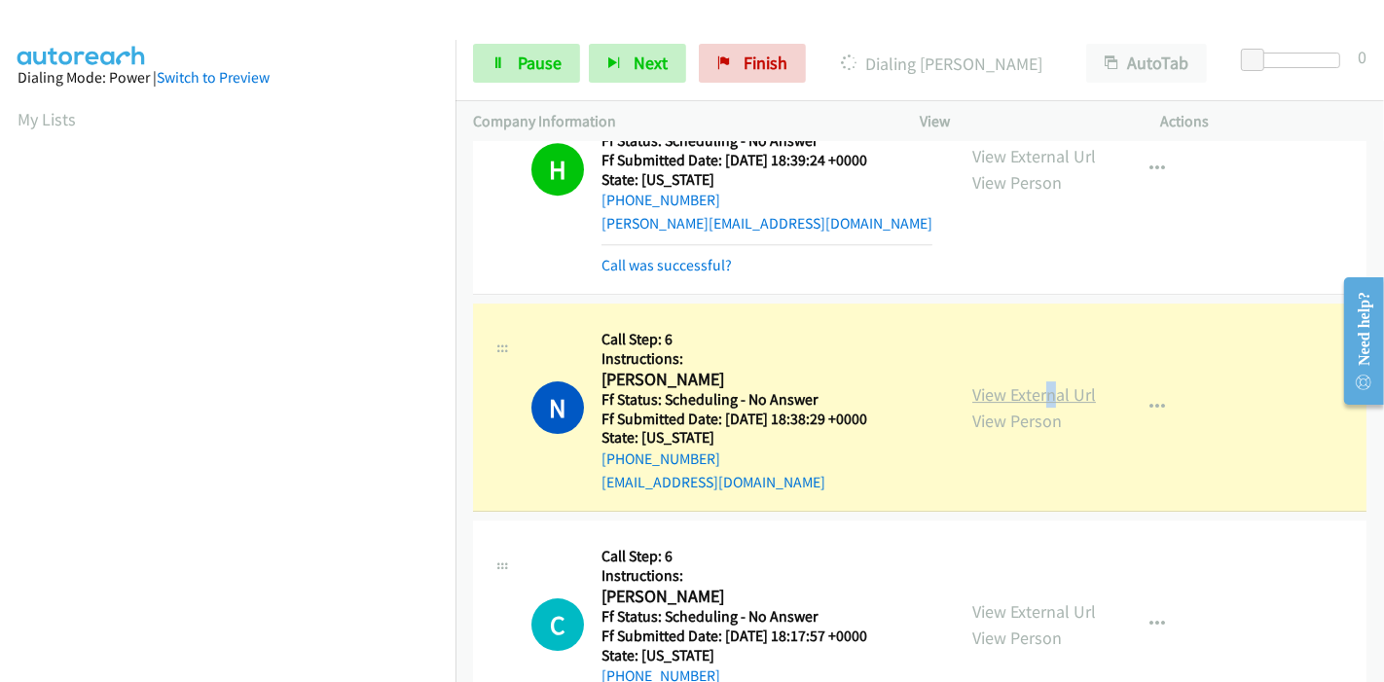
click at [1042, 381] on div "View External Url View Person" at bounding box center [1034, 407] width 124 height 53
click at [1060, 383] on link "View External Url" at bounding box center [1034, 394] width 124 height 22
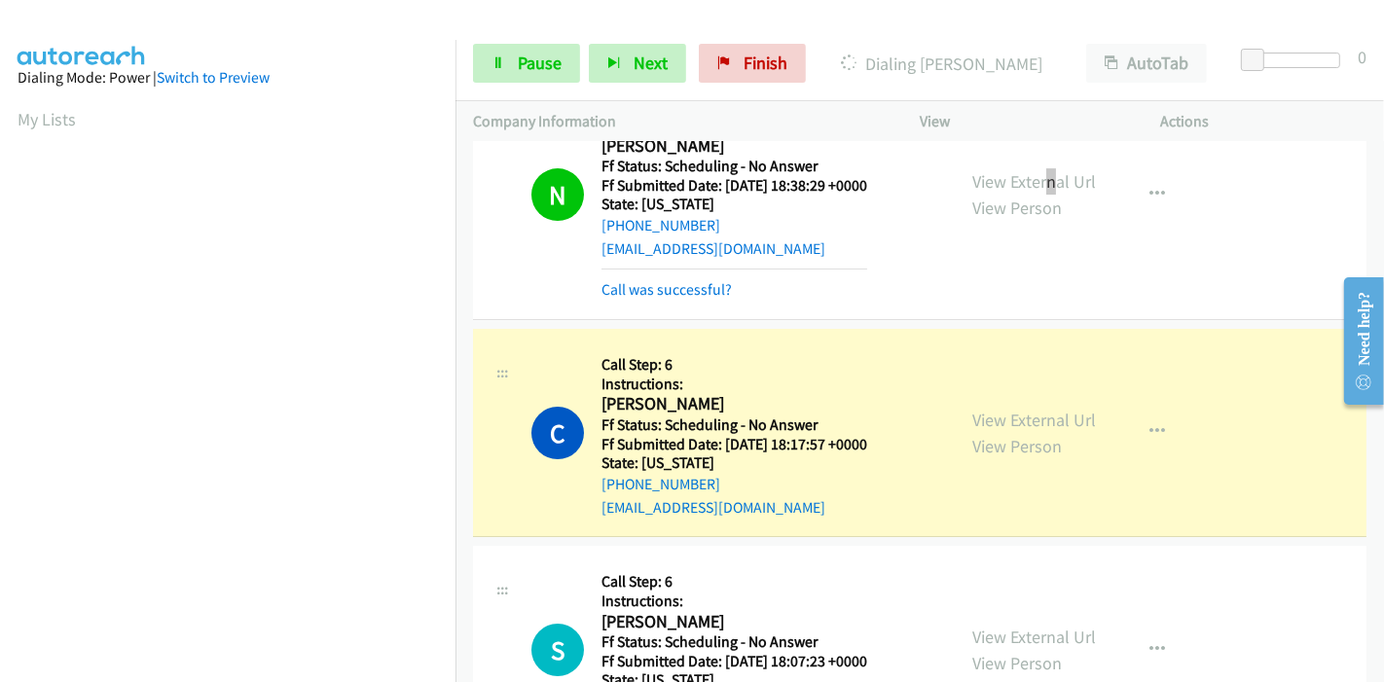
scroll to position [5622, 0]
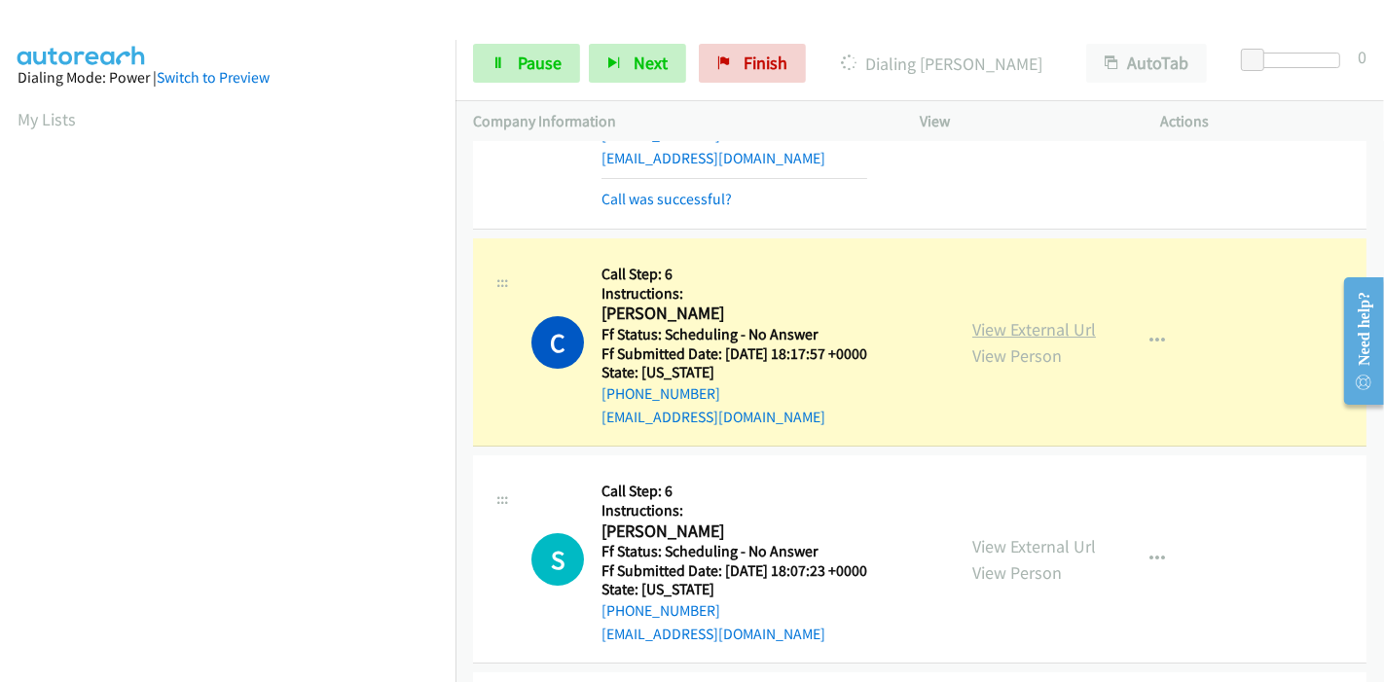
click at [1000, 318] on link "View External Url" at bounding box center [1034, 329] width 124 height 22
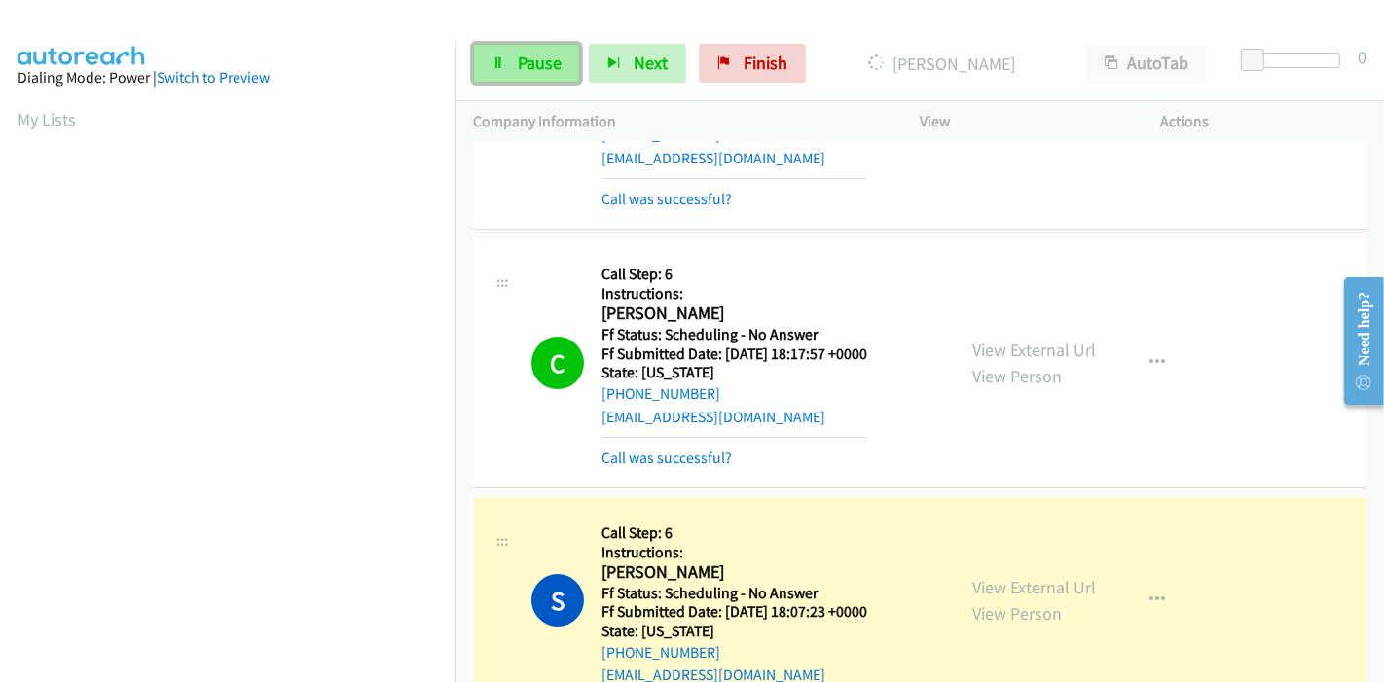
click at [550, 54] on span "Pause" at bounding box center [540, 63] width 44 height 22
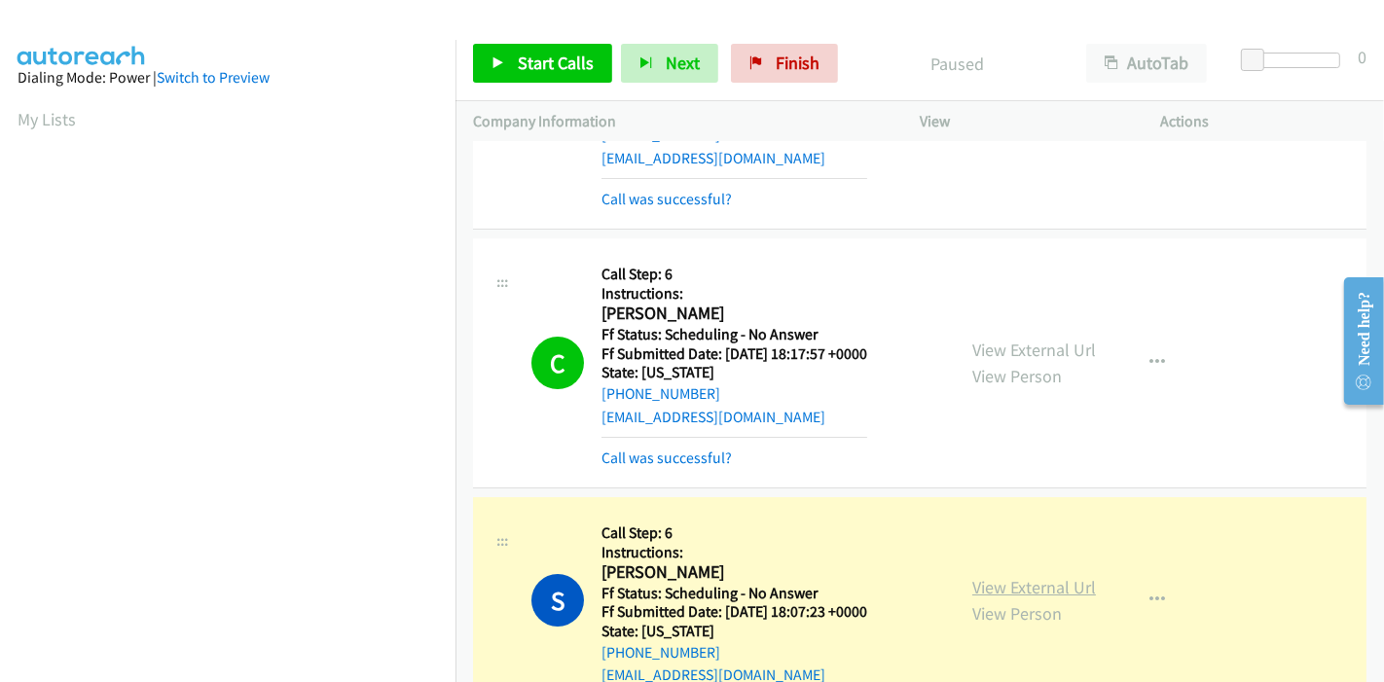
click at [1060, 576] on link "View External Url" at bounding box center [1034, 587] width 124 height 22
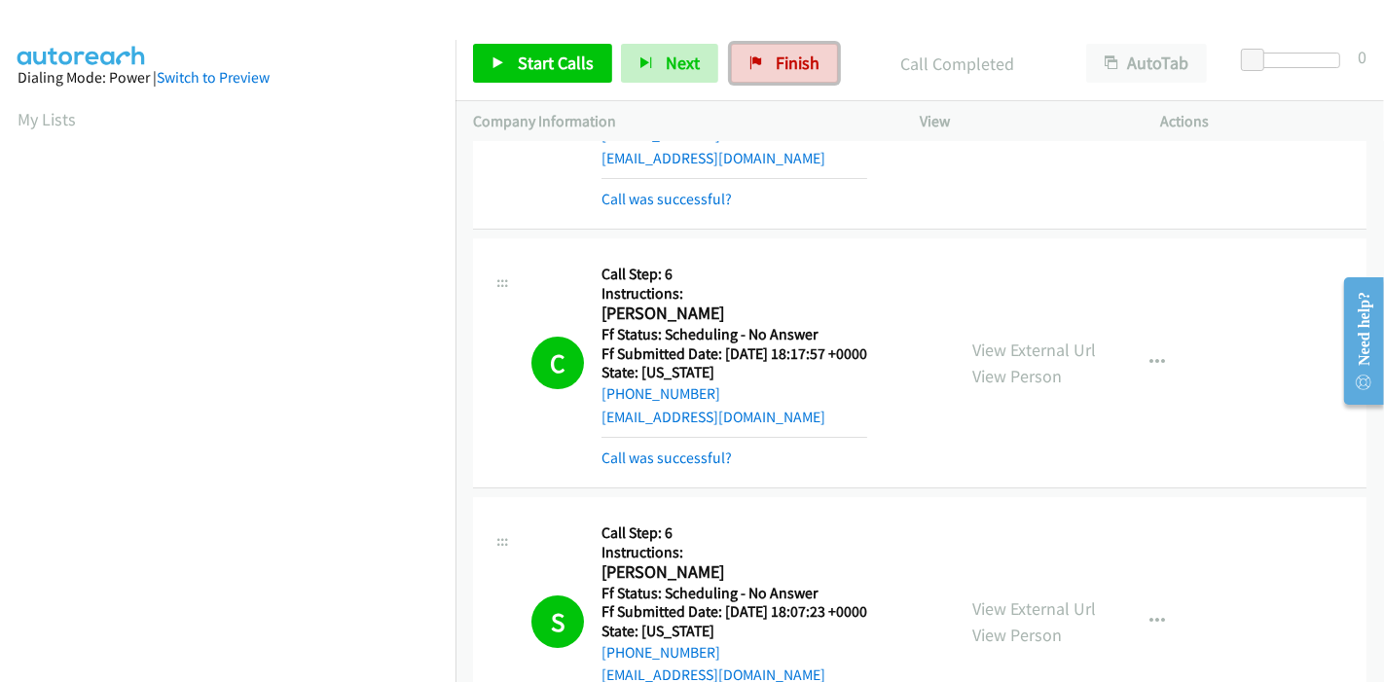
drag, startPoint x: 739, startPoint y: 79, endPoint x: 721, endPoint y: 62, distance: 24.1
click at [739, 79] on link "Finish" at bounding box center [784, 63] width 107 height 39
